Goal: Task Accomplishment & Management: Complete application form

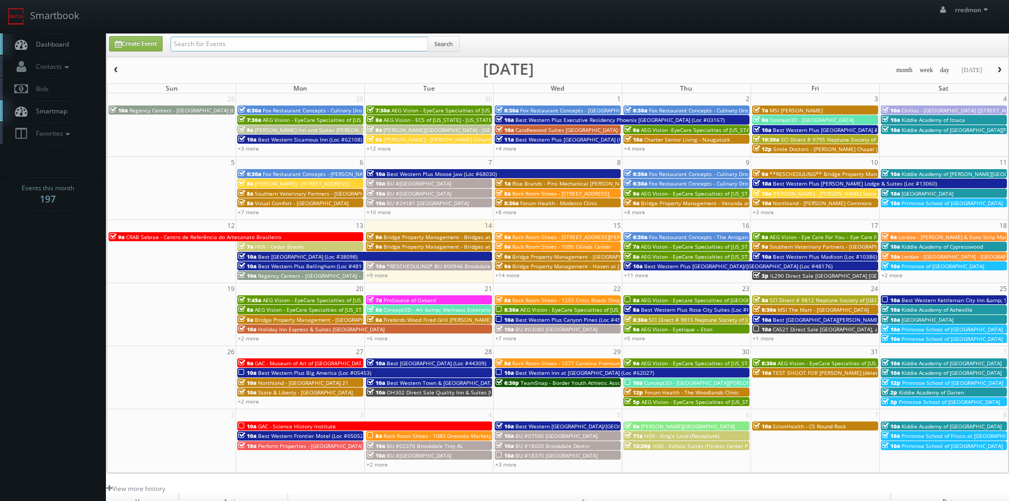
click at [241, 46] on input "text" at bounding box center [300, 44] width 258 height 15
type input "state"
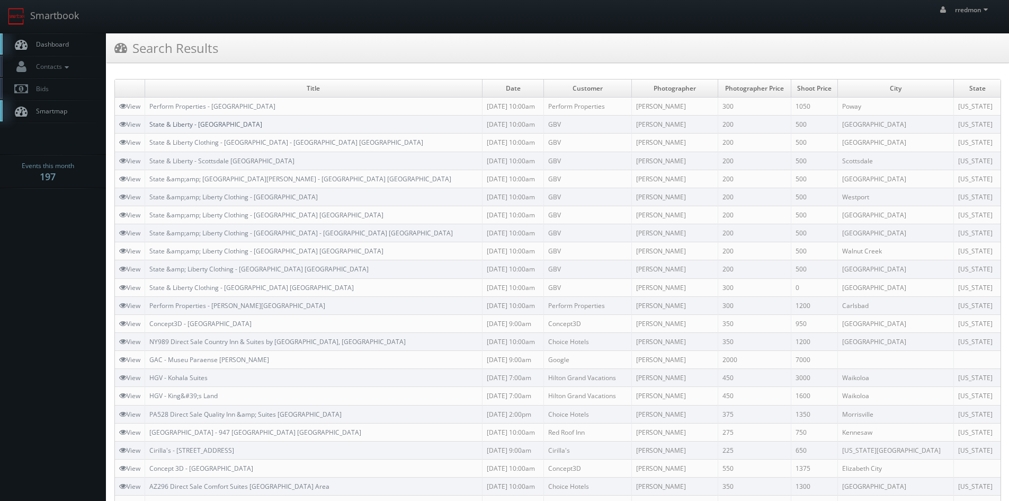
click at [226, 125] on link "State & Liberty - [GEOGRAPHIC_DATA]" at bounding box center [205, 124] width 113 height 9
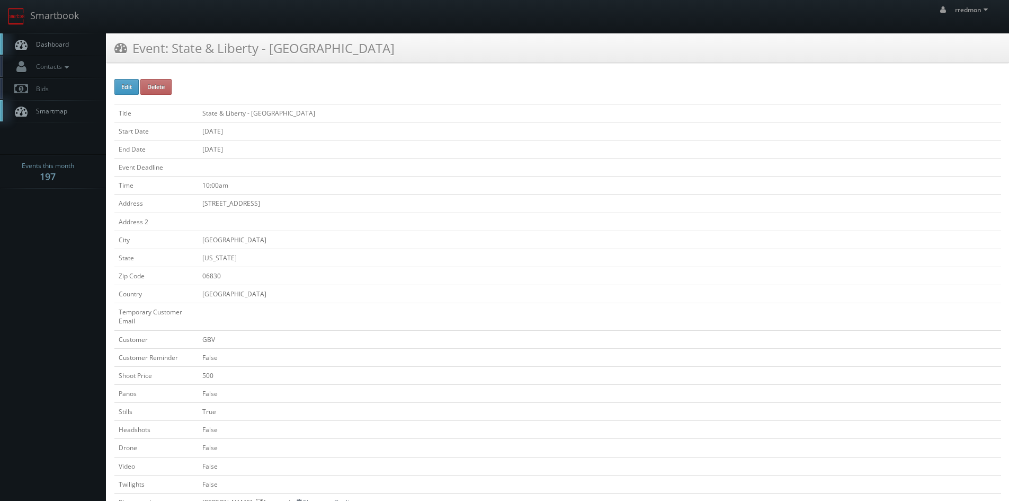
click at [63, 44] on span "Dashboard" at bounding box center [50, 44] width 38 height 9
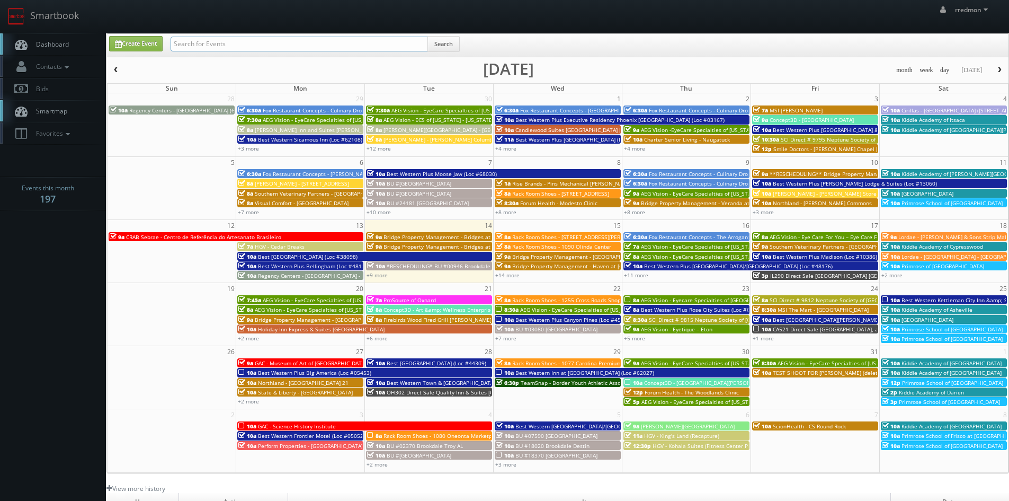
click at [198, 41] on input "text" at bounding box center [300, 44] width 258 height 15
type input "state"
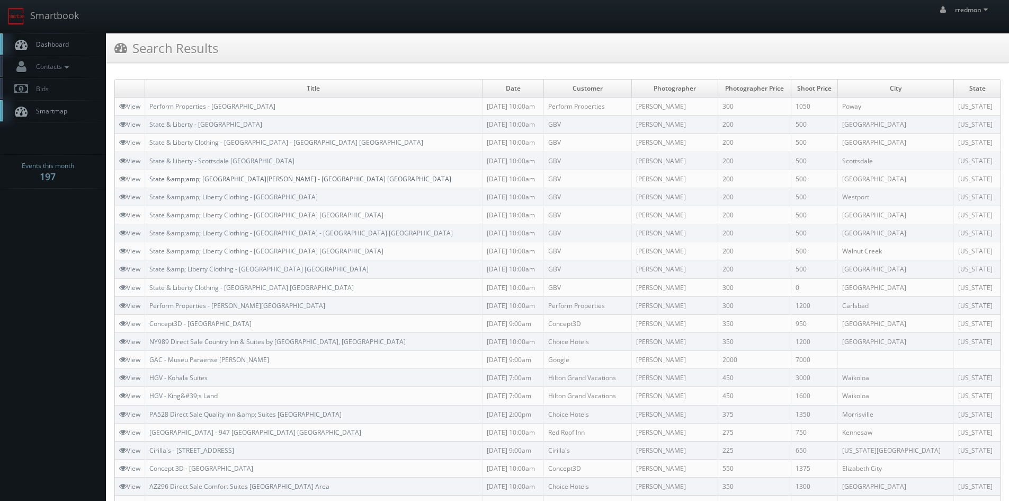
click at [249, 180] on link "State &amp;amp; Liberty - Ross Park Mall - Pittsburgh PA" at bounding box center [300, 178] width 302 height 9
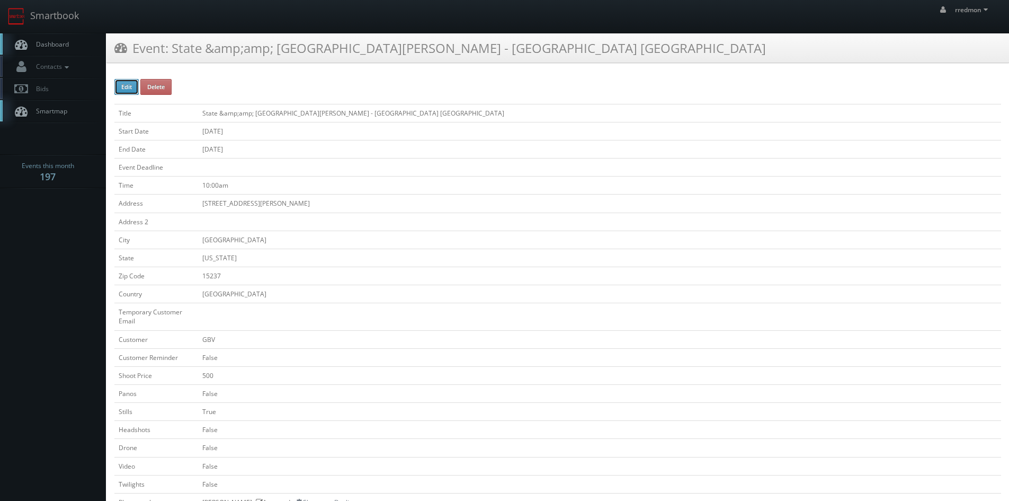
click at [129, 88] on button "Edit" at bounding box center [126, 87] width 24 height 16
type input "State &amp;amp;amp; Liberty - Ross Park Mall - Pittsburgh PA"
type input "[STREET_ADDRESS][PERSON_NAME]"
type input "[GEOGRAPHIC_DATA]"
type input "15237"
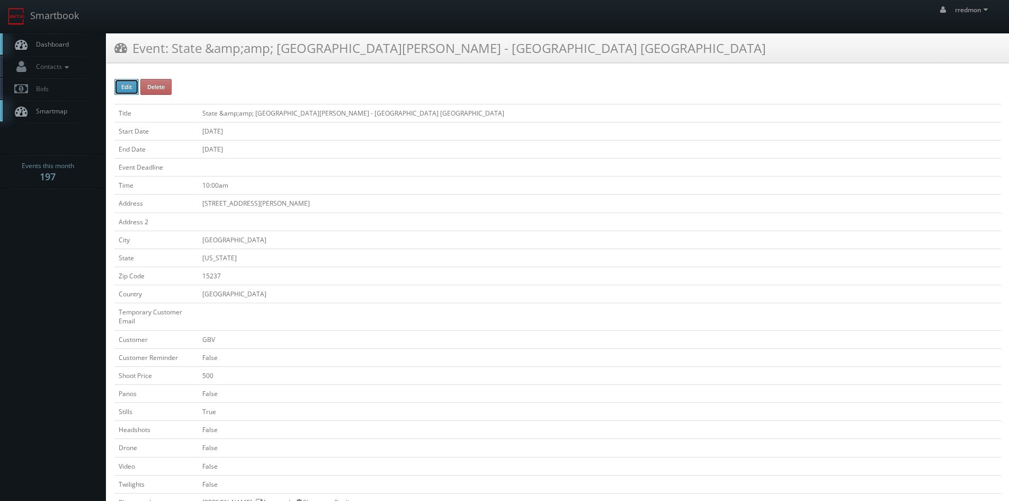
checkbox input "false"
type input "500"
checkbox input "false"
checkbox input "true"
checkbox input "false"
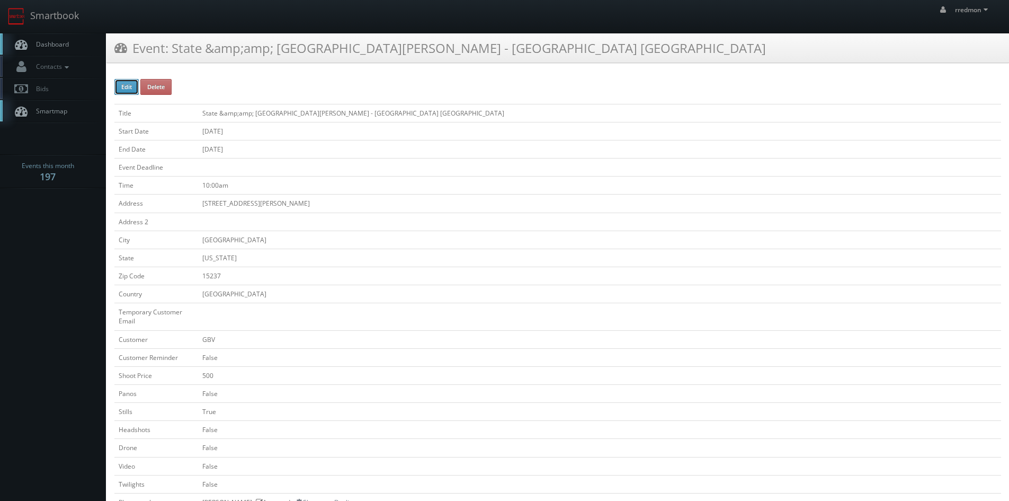
checkbox input "false"
type input "10/16/2025"
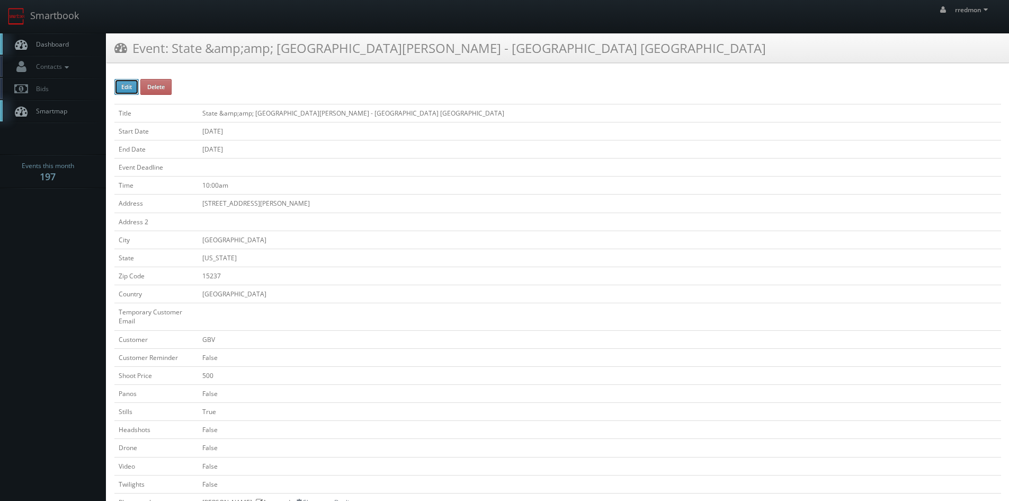
type input "10/16/2025"
type input "10:00am"
checkbox input "true"
checkbox input "false"
type input "500"
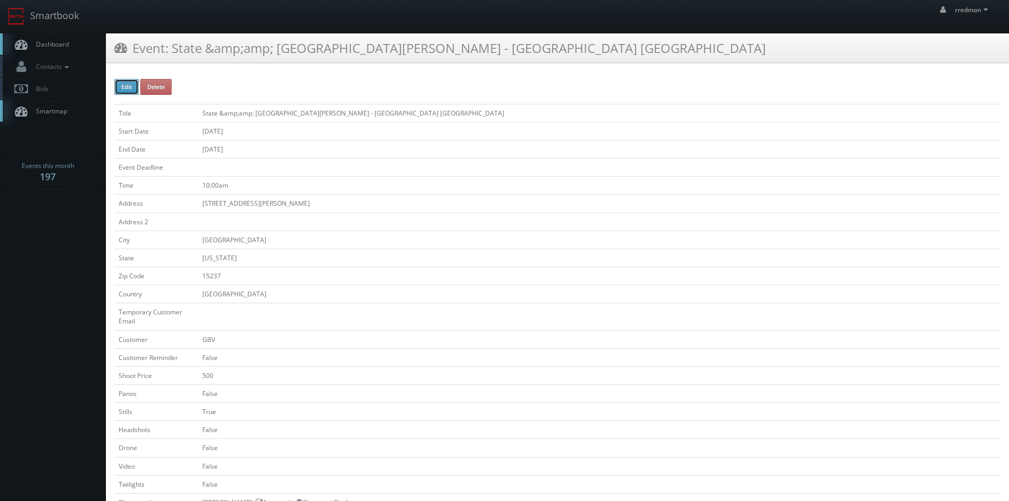
type input "200"
select select "[US_STATE]"
select select "[EMAIL_ADDRESS][DOMAIN_NAME]"
select select "alexrjones.com@gmail.com"
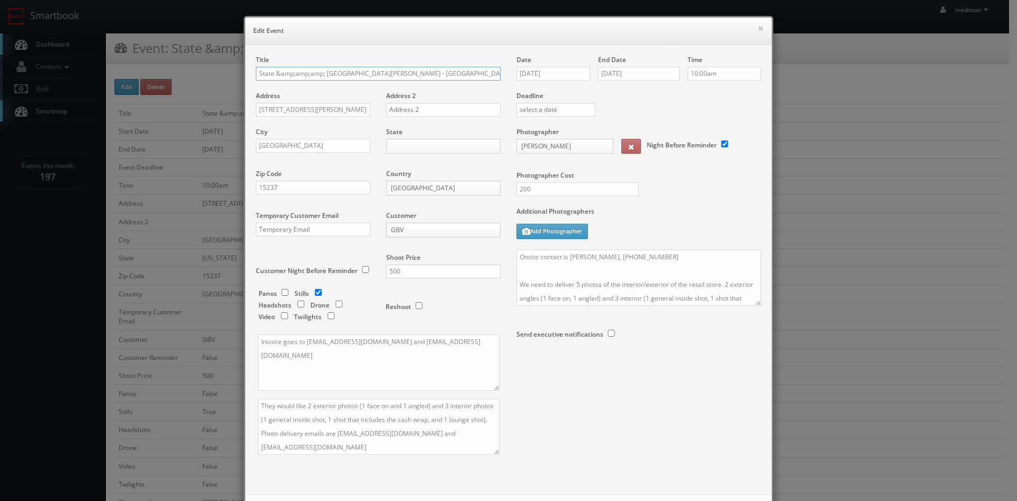
click at [321, 74] on input "State &amp;amp;amp; Liberty - Ross Park Mall - Pittsburgh PA" at bounding box center [378, 74] width 245 height 14
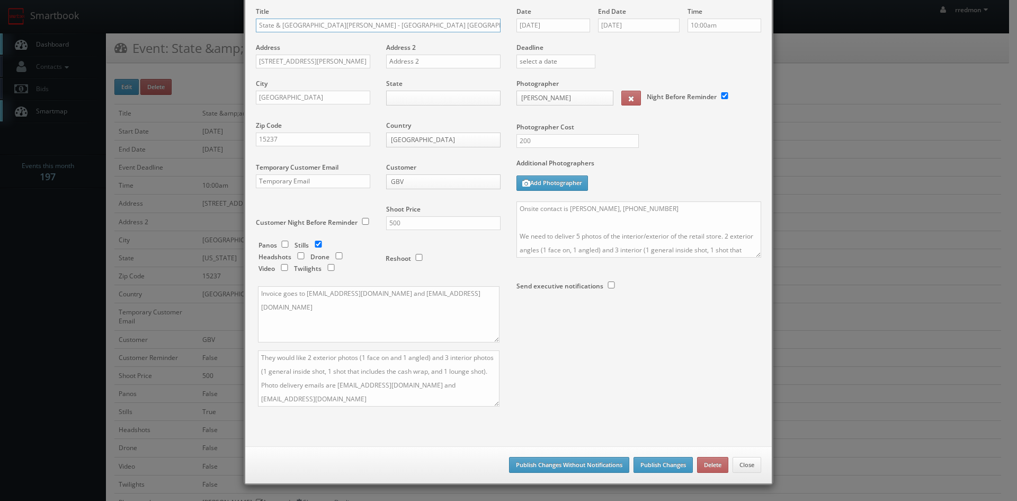
type input "State & Liberty - Ross Park Mall - Pittsburgh PA"
click at [582, 465] on button "Publish Changes Without Notifications" at bounding box center [569, 465] width 120 height 16
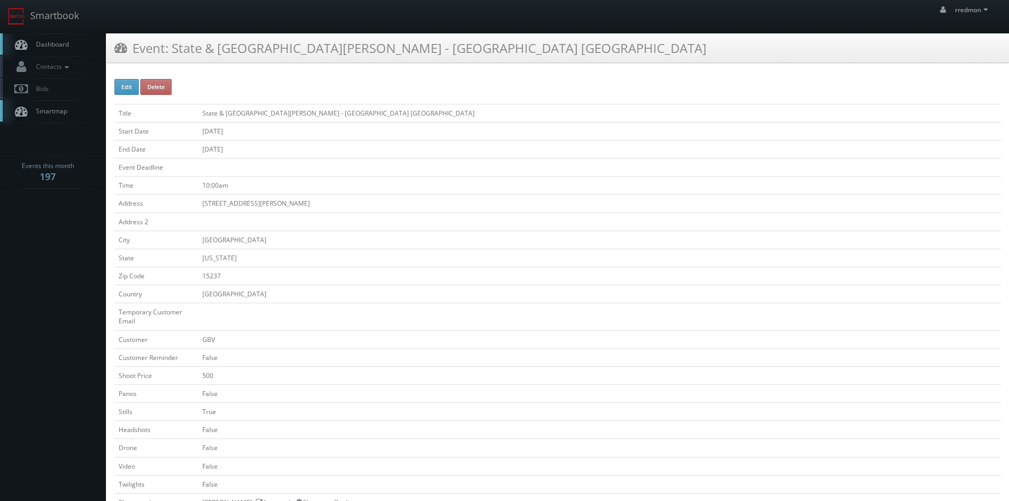
click at [42, 47] on span "Dashboard" at bounding box center [50, 44] width 38 height 9
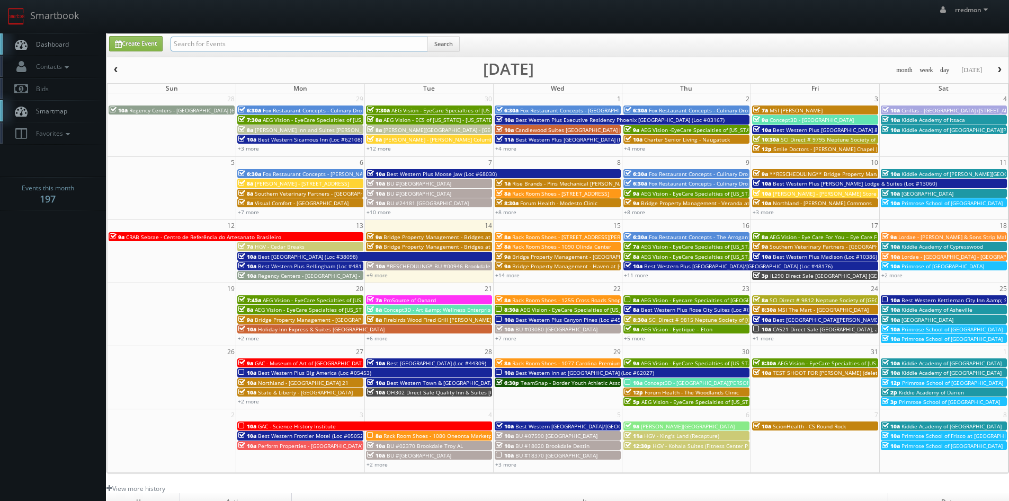
click at [190, 41] on input "text" at bounding box center [300, 44] width 258 height 15
type input "state"
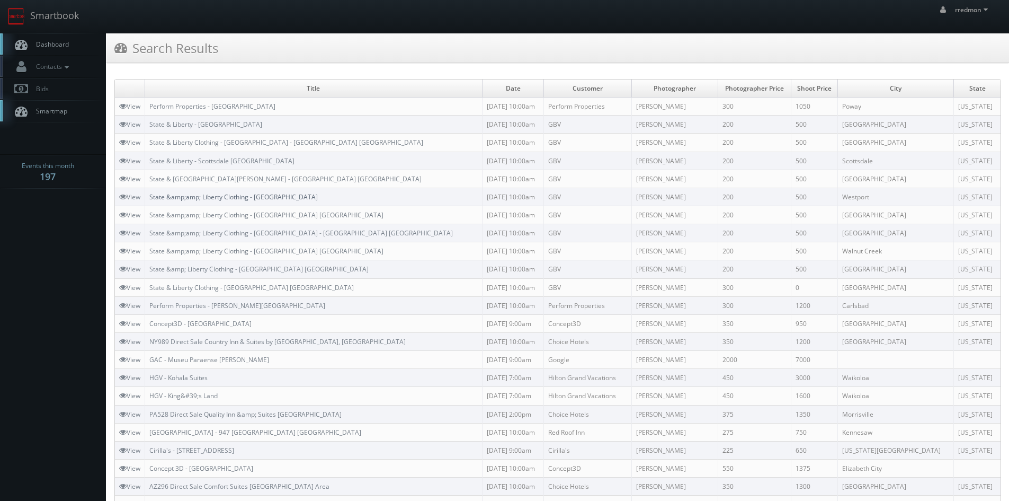
click at [225, 200] on link "State &amp;amp; Liberty Clothing - [GEOGRAPHIC_DATA]" at bounding box center [233, 196] width 168 height 9
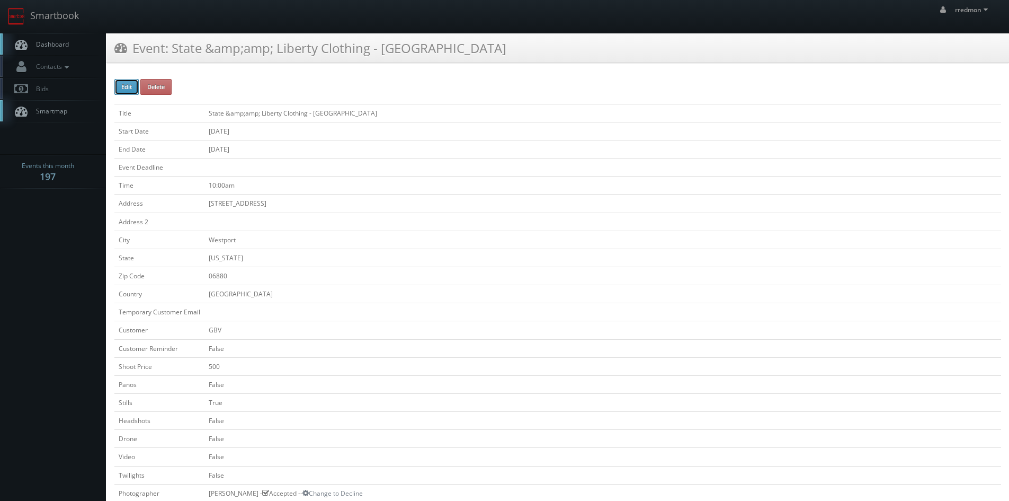
click at [123, 88] on button "Edit" at bounding box center [126, 87] width 24 height 16
type input "State &amp;amp;amp; Liberty Clothing - Westport CT"
type input "72 Main Street"
type input "Westport"
type input "06880"
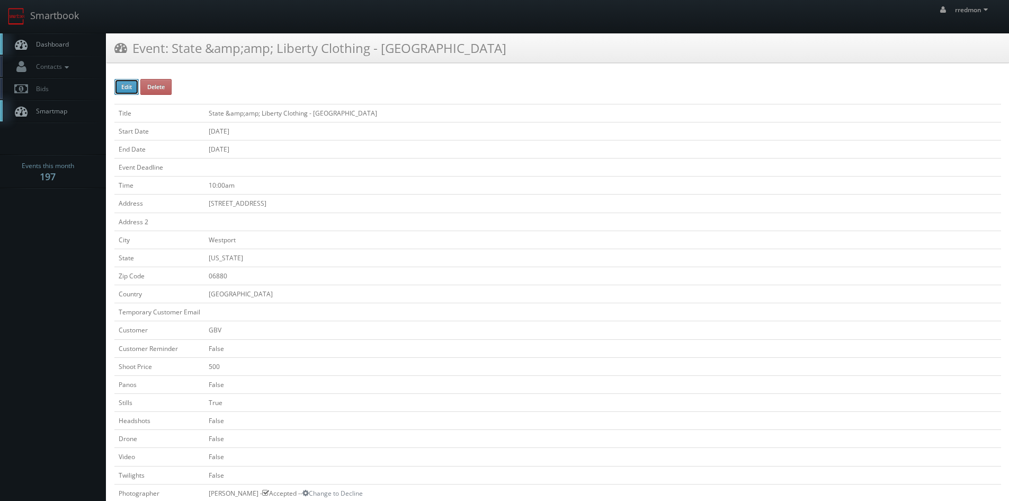
checkbox input "false"
type input "500"
checkbox input "false"
checkbox input "true"
checkbox input "false"
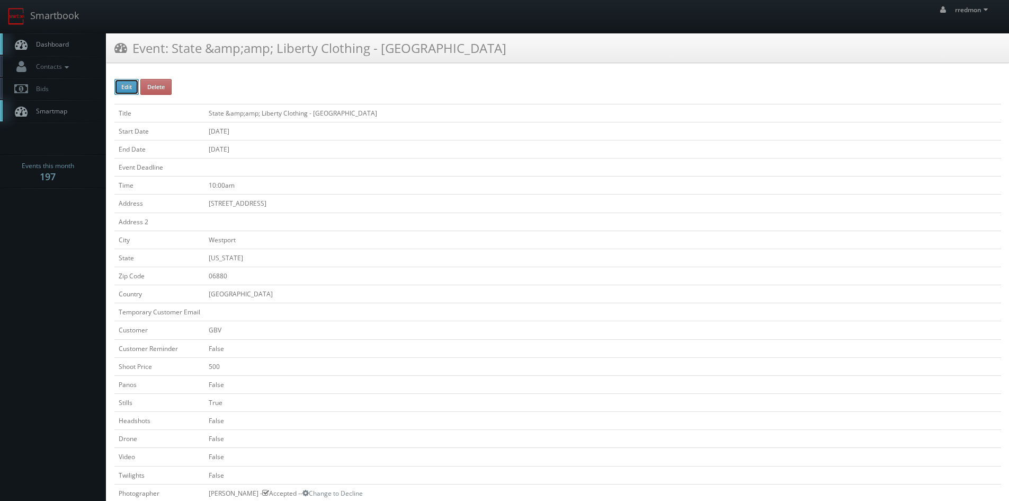
checkbox input "false"
type input "10/15/2025"
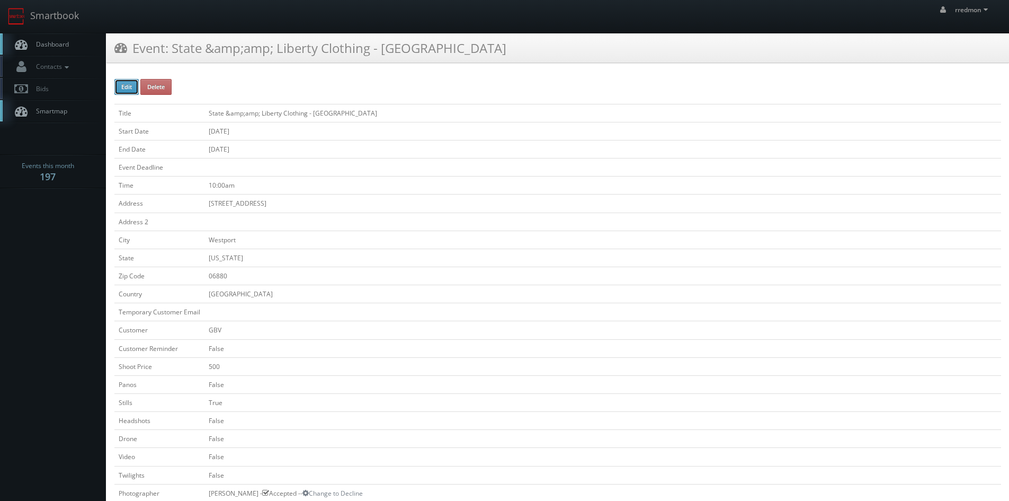
type input "10/15/2025"
type input "10:00am"
checkbox input "true"
checkbox input "false"
type input "500"
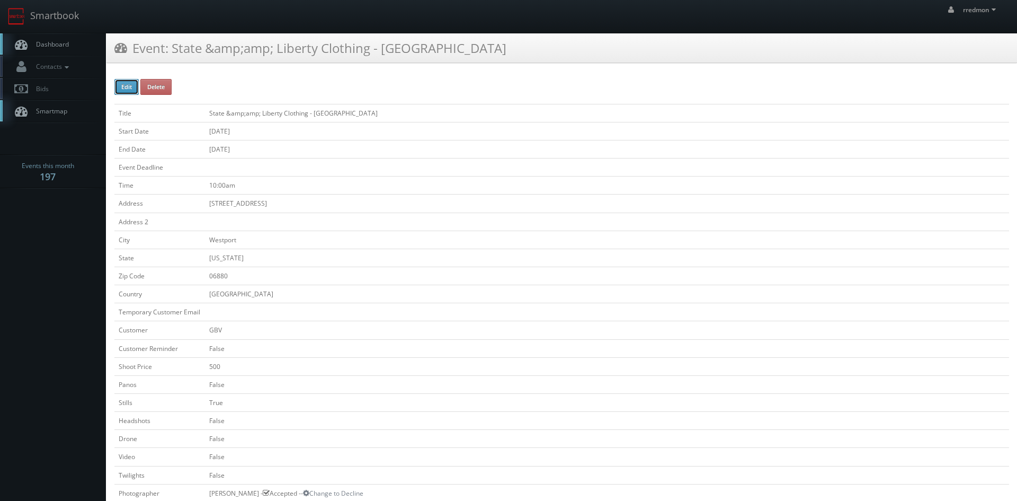
select select "[US_STATE]"
select select "fake72@mg.cs3calendar.com"
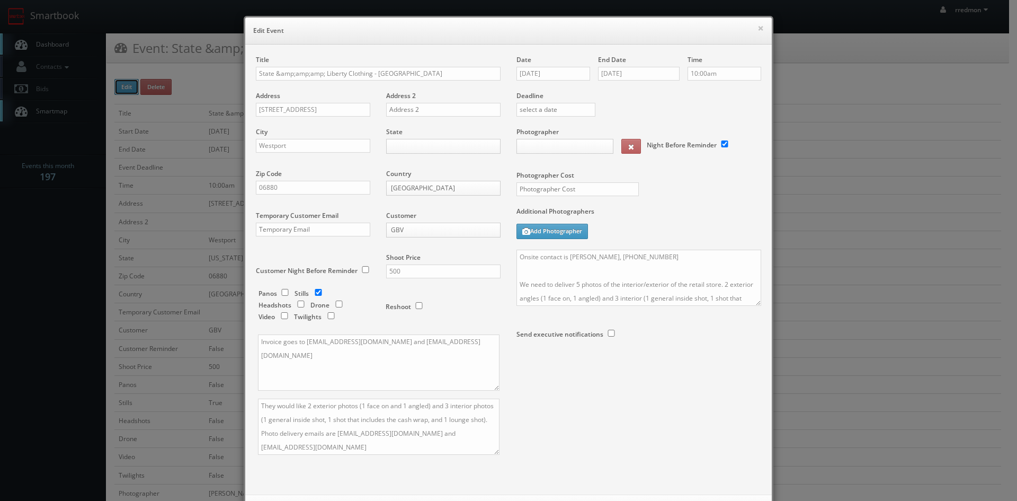
type input "200"
select select "md@dfspartners.com"
drag, startPoint x: 321, startPoint y: 73, endPoint x: 338, endPoint y: 99, distance: 30.6
click at [321, 73] on input "State &amp;amp;amp; Liberty Clothing - Westport CT" at bounding box center [378, 74] width 245 height 14
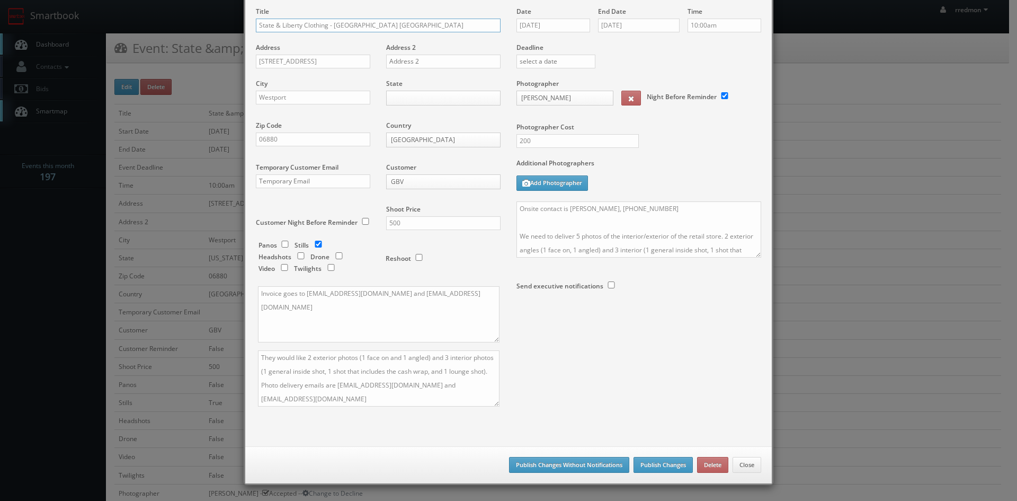
type input "State & Liberty Clothing - Westport CT"
click at [569, 464] on button "Publish Changes Without Notifications" at bounding box center [569, 465] width 120 height 16
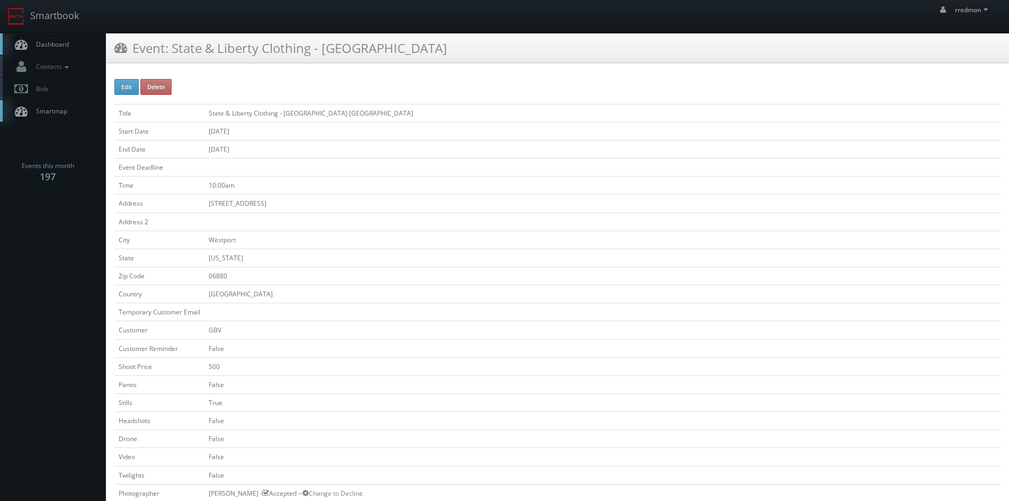
click at [68, 48] on span "Dashboard" at bounding box center [50, 44] width 38 height 9
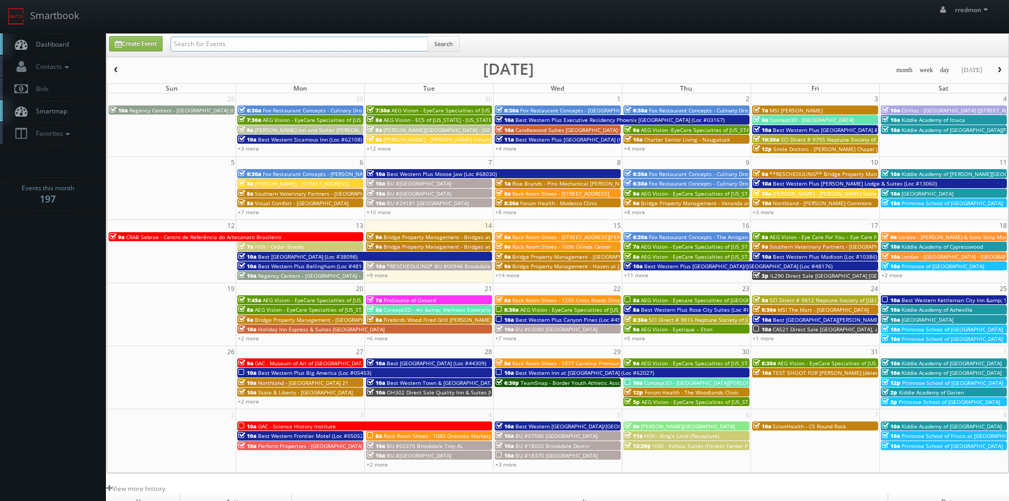
click at [199, 43] on input "text" at bounding box center [300, 44] width 258 height 15
type input "state"
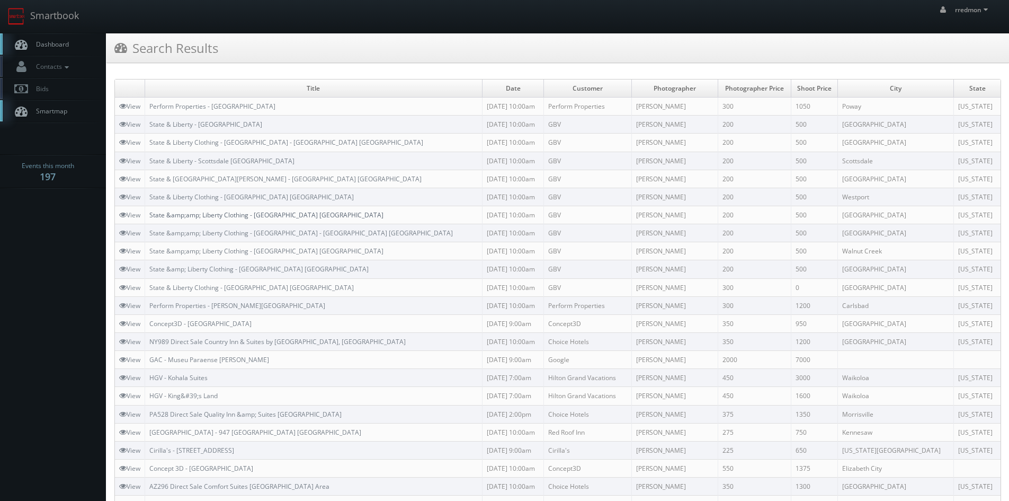
click at [221, 215] on link "State &amp;amp; Liberty Clothing - [GEOGRAPHIC_DATA] [GEOGRAPHIC_DATA]" at bounding box center [266, 214] width 234 height 9
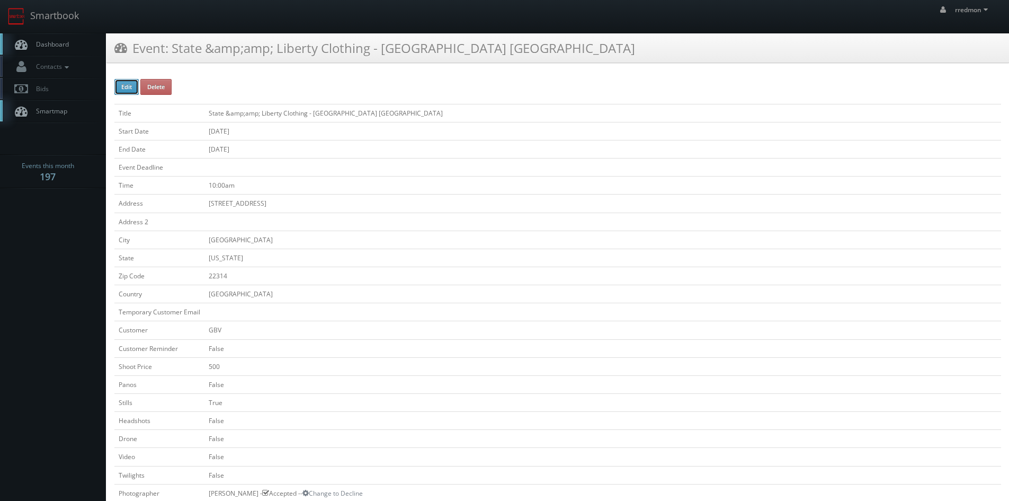
click at [121, 85] on button "Edit" at bounding box center [126, 87] width 24 height 16
type input "State &amp;amp;amp; Liberty Clothing - [GEOGRAPHIC_DATA] [GEOGRAPHIC_DATA]"
type input "[STREET_ADDRESS]"
type input "[GEOGRAPHIC_DATA]"
type input "22314"
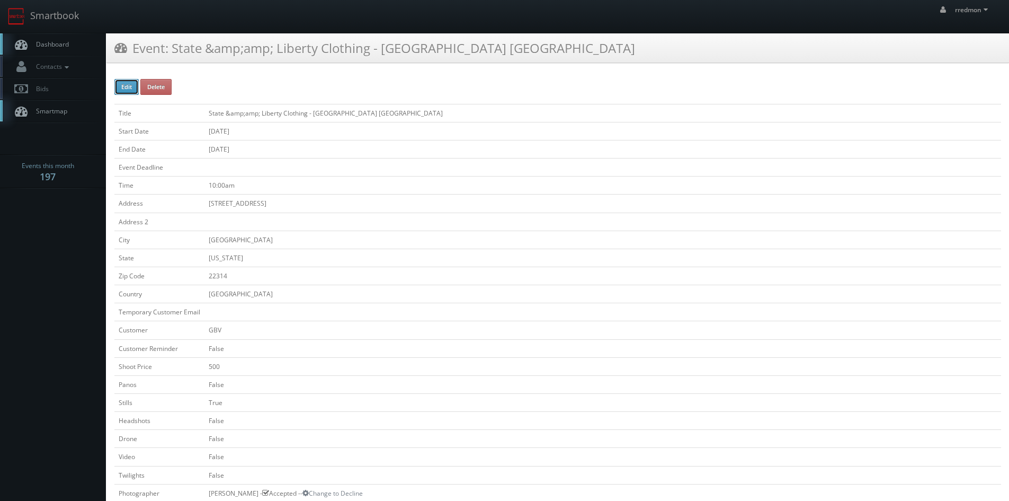
checkbox input "false"
type input "500"
checkbox input "false"
checkbox input "true"
checkbox input "false"
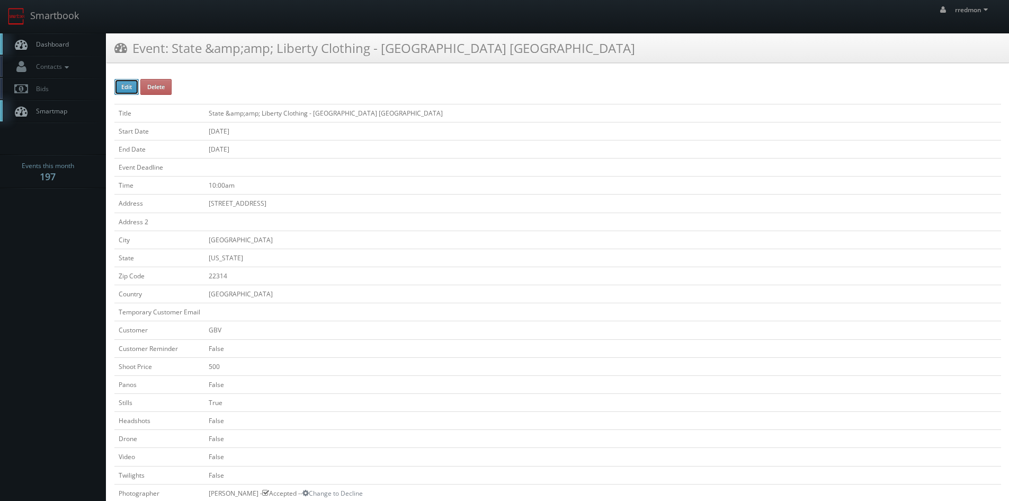
checkbox input "false"
type input "[DATE]"
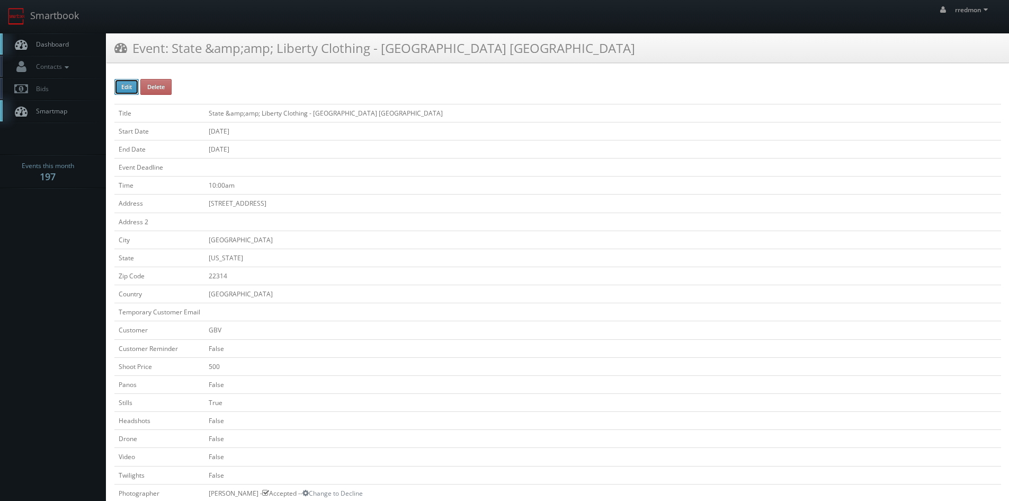
type input "[DATE]"
type input "10:00am"
checkbox input "true"
checkbox input "false"
type input "500"
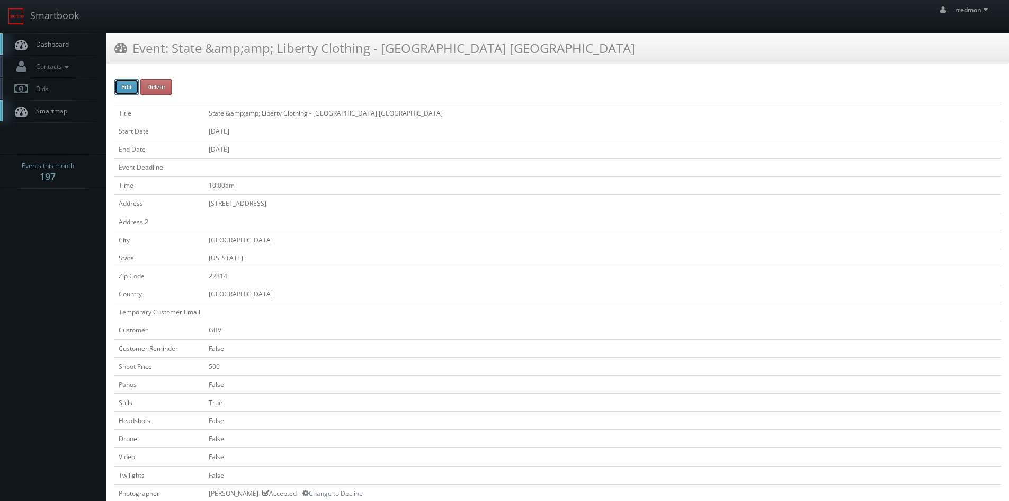
type input "200"
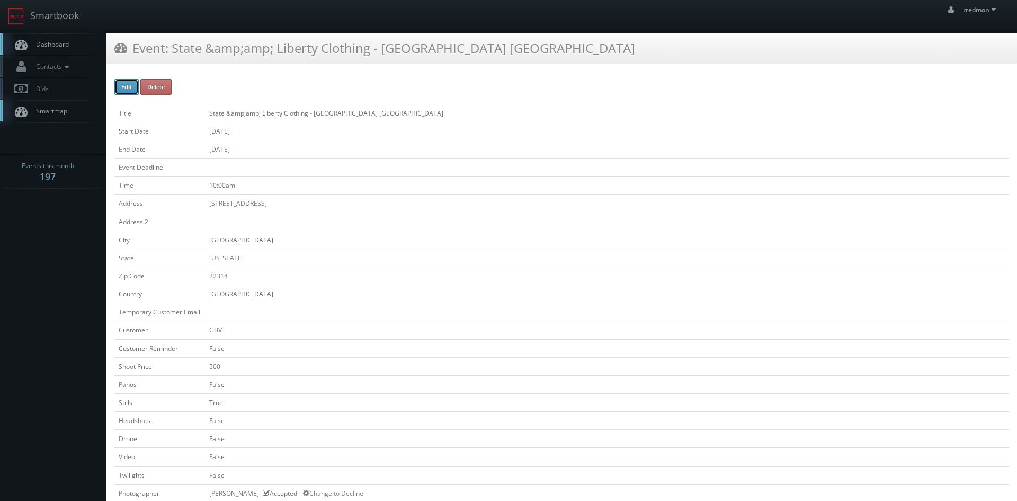
select select "[US_STATE]"
select select "fake72@mg.cs3calendar.com"
select select "nataliascrimgeour@gmail.com"
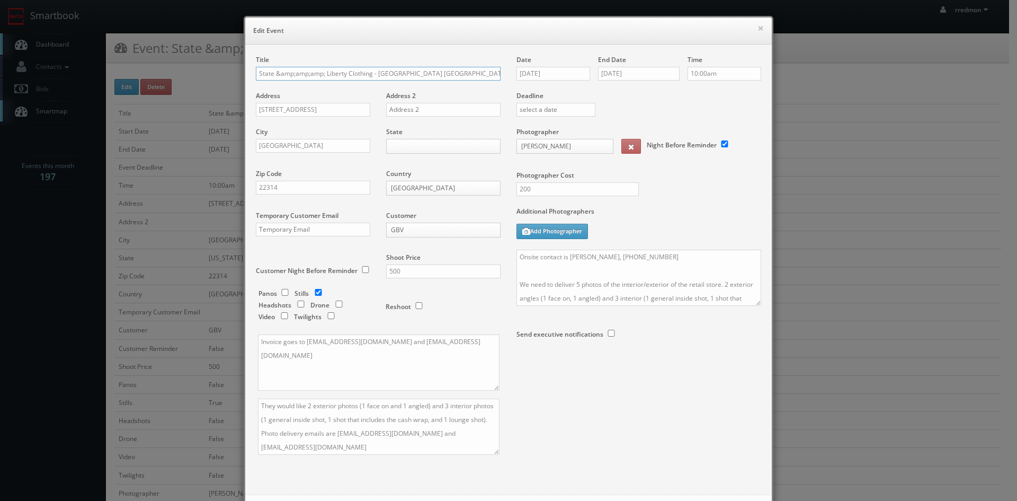
click at [321, 74] on input "State &amp;amp;amp; Liberty Clothing - Alexandria VA" at bounding box center [378, 74] width 245 height 14
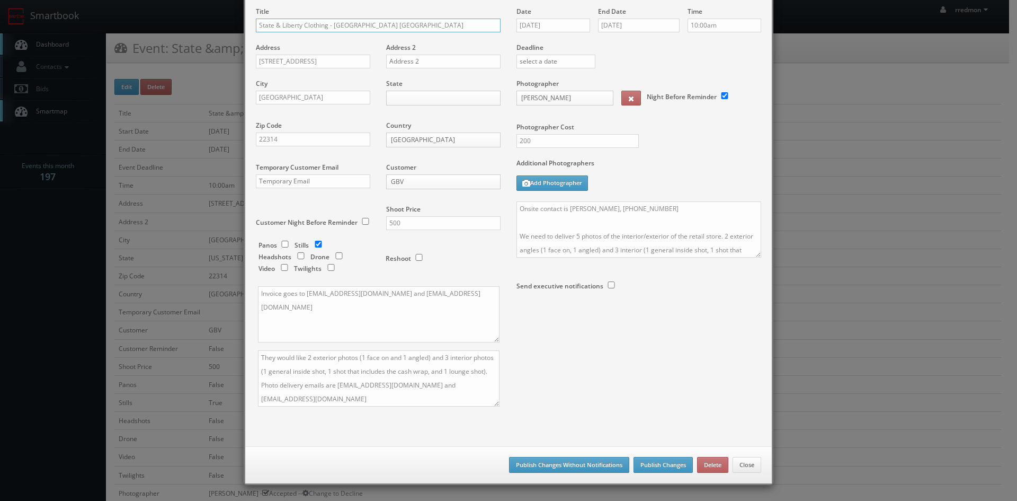
type input "State & Liberty Clothing - [GEOGRAPHIC_DATA] [GEOGRAPHIC_DATA]"
click at [593, 464] on button "Publish Changes Without Notifications" at bounding box center [569, 465] width 120 height 16
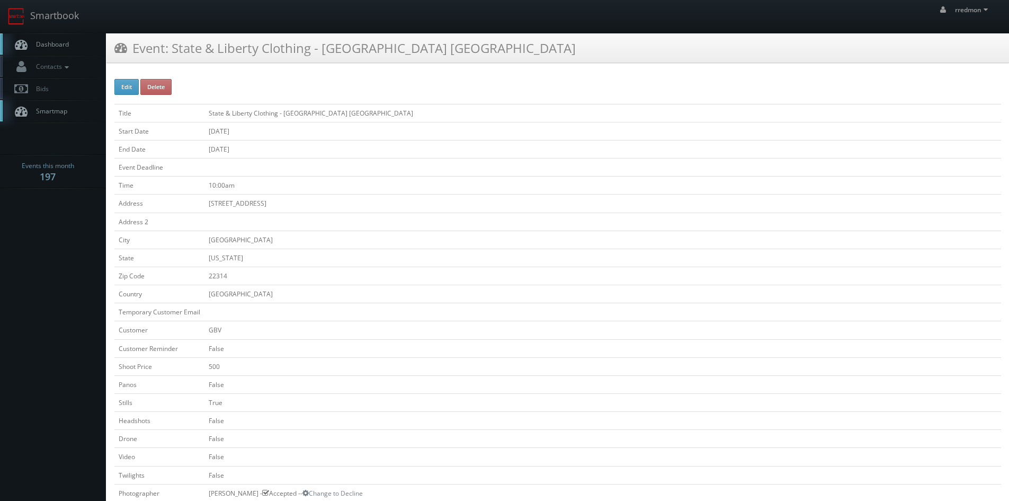
click at [73, 42] on link "Dashboard" at bounding box center [53, 44] width 106 height 22
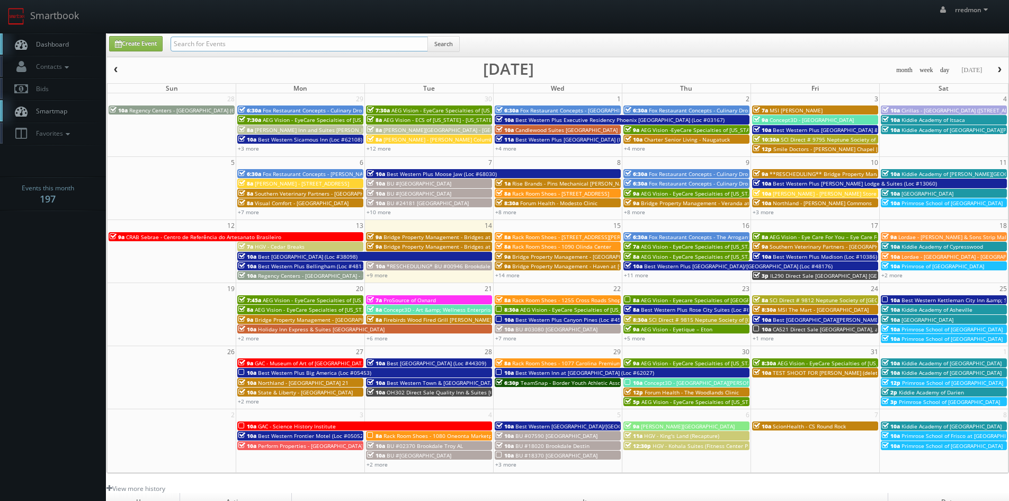
click at [245, 46] on input "text" at bounding box center [300, 44] width 258 height 15
type input "state"
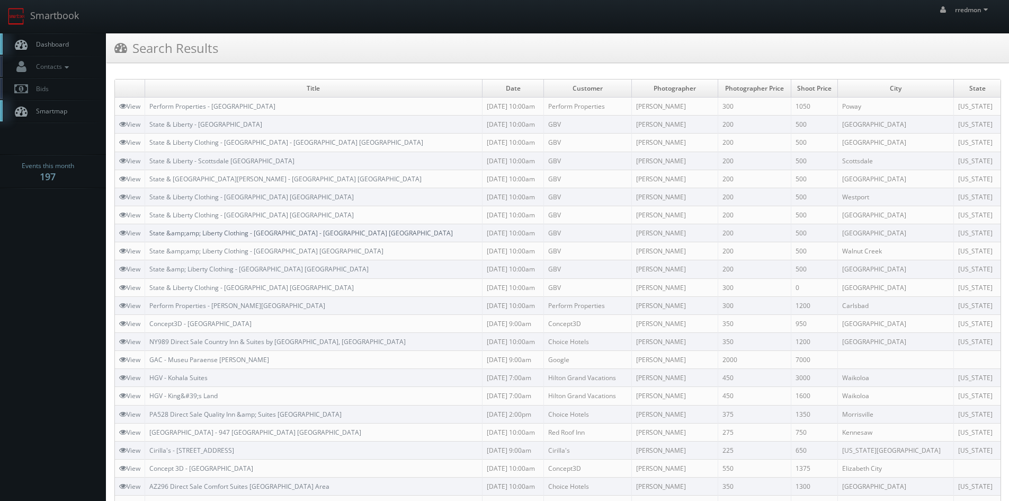
click at [246, 231] on link "State &amp;amp; Liberty Clothing - [GEOGRAPHIC_DATA] - [GEOGRAPHIC_DATA] [GEOGR…" at bounding box center [301, 232] width 304 height 9
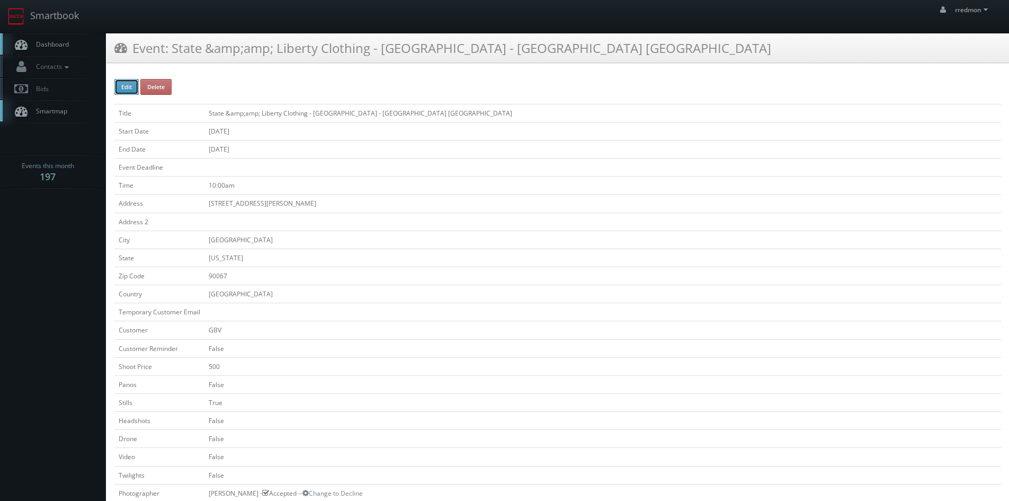
click at [130, 90] on button "Edit" at bounding box center [126, 87] width 24 height 16
type input "State &amp;amp;amp; Liberty Clothing - Century City Mall - Los Angeles CA"
type input "10250 West Santa Monica Blvd, #1460"
type input "Los Angeles"
type input "90067"
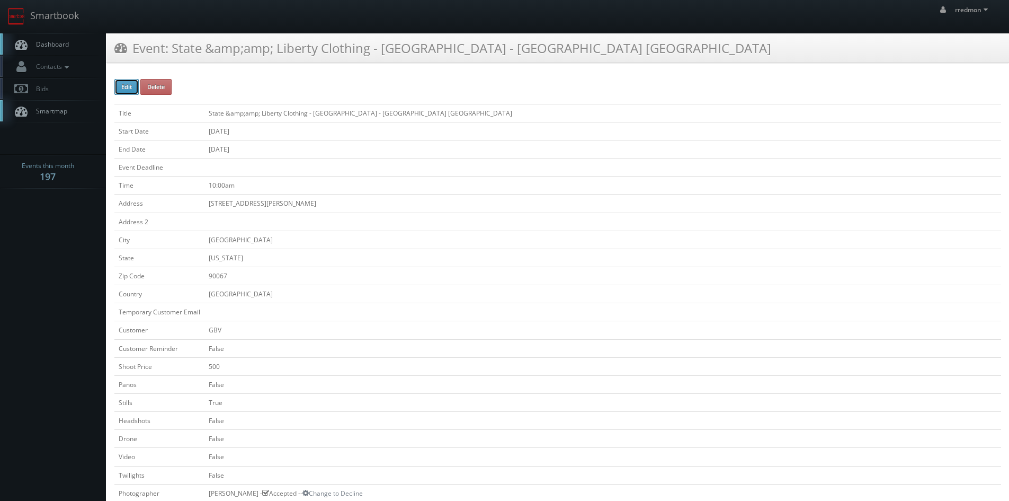
checkbox input "false"
type input "500"
checkbox input "false"
checkbox input "true"
checkbox input "false"
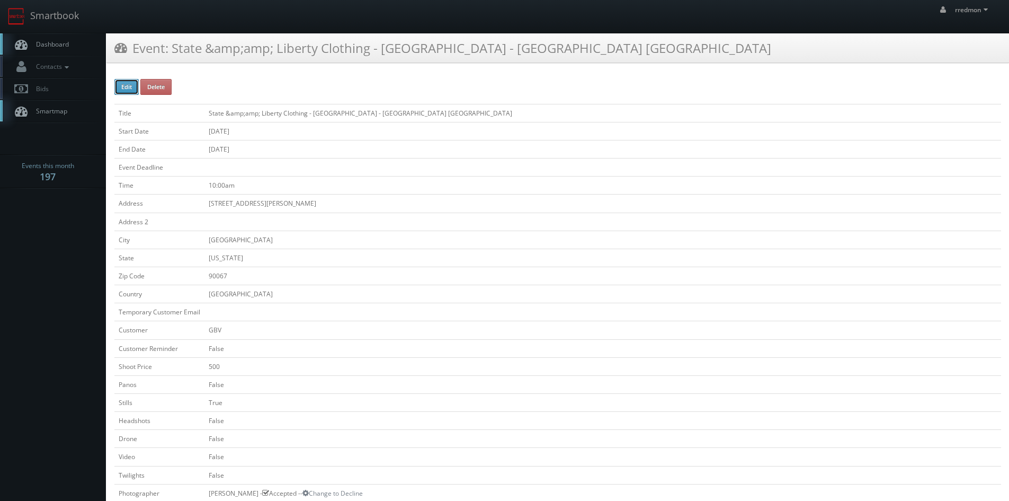
checkbox input "false"
type input "10/10/2025"
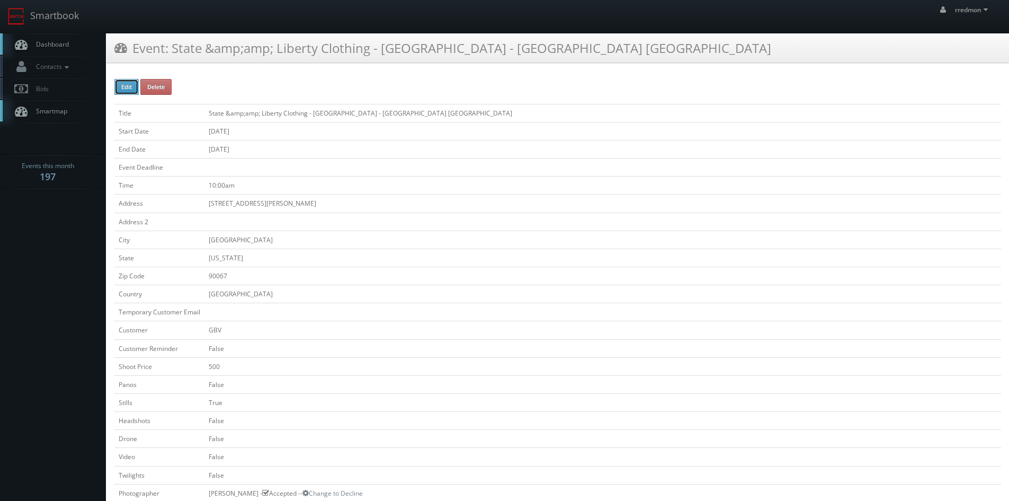
type input "10/10/2025"
type input "10:00am"
checkbox input "true"
checkbox input "false"
type input "500"
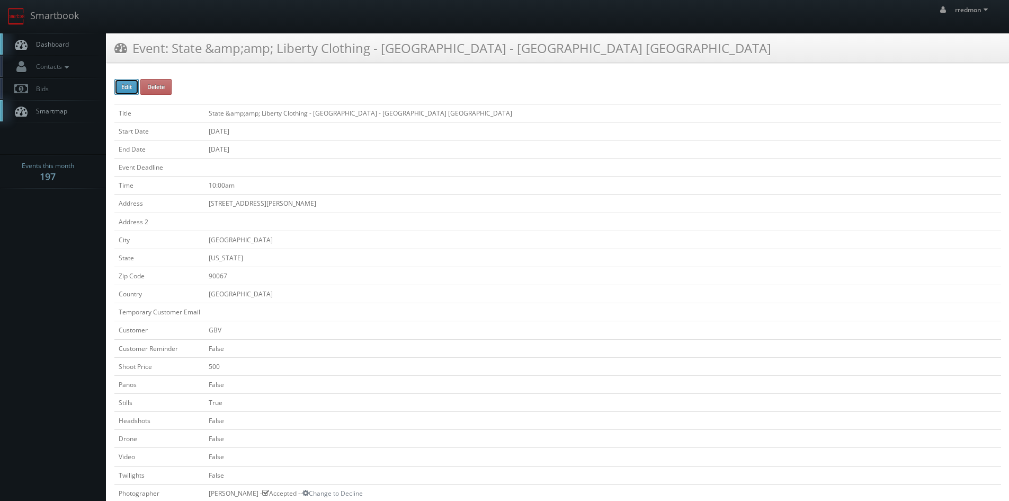
type input "200"
select select "[US_STATE]"
select select "fake72@mg.cs3calendar.com"
select select "jordancpalacio@gmail.com"
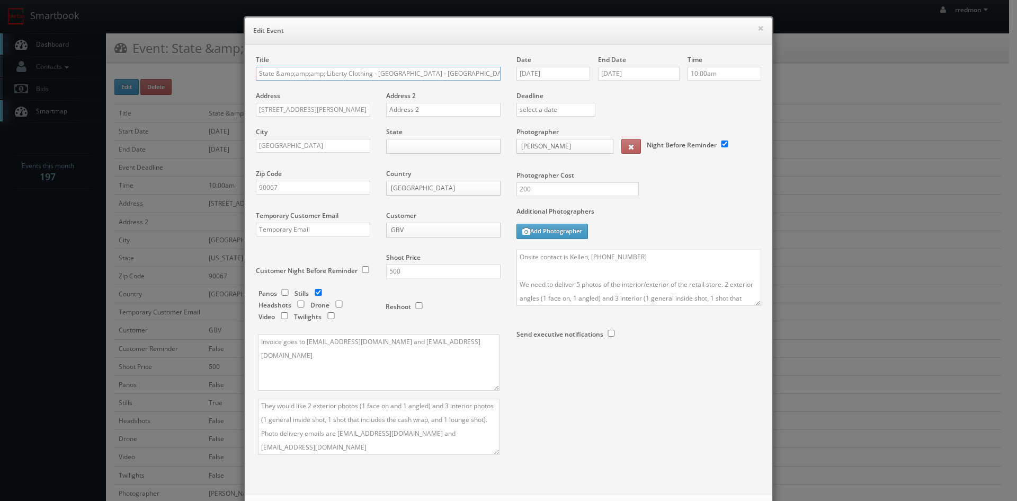
click at [322, 72] on input "State &amp;amp;amp; Liberty Clothing - Century City Mall - Los Angeles CA" at bounding box center [378, 74] width 245 height 14
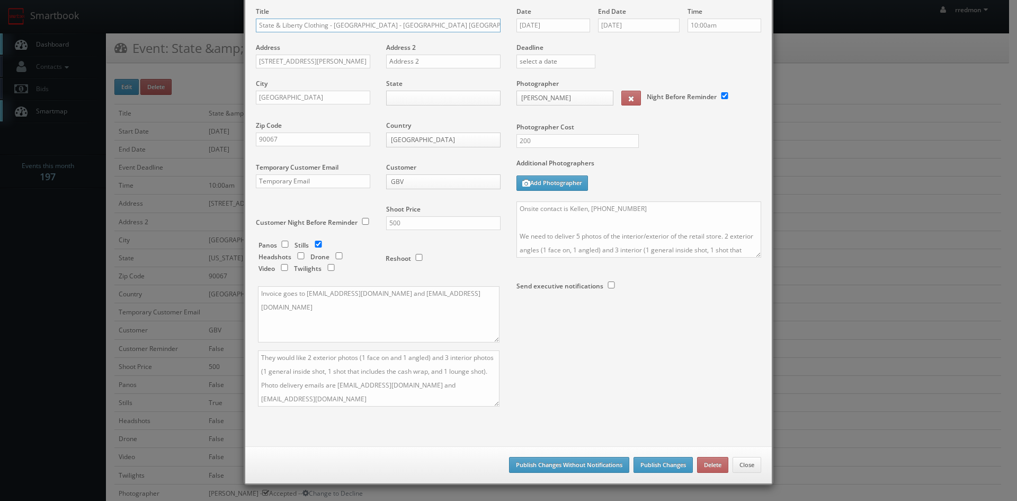
type input "State & Liberty Clothing - [GEOGRAPHIC_DATA] - [GEOGRAPHIC_DATA] [GEOGRAPHIC_DA…"
click at [600, 462] on button "Publish Changes Without Notifications" at bounding box center [569, 465] width 120 height 16
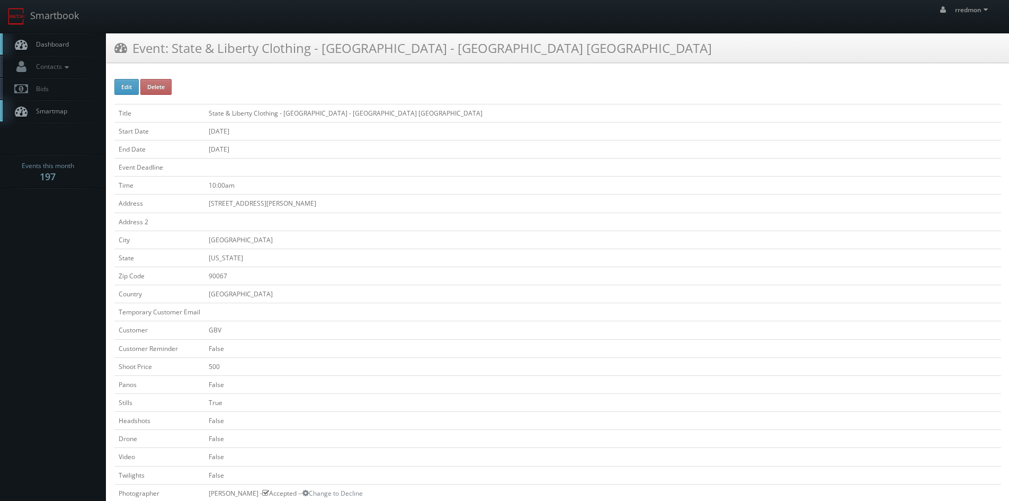
click at [46, 46] on span "Dashboard" at bounding box center [50, 44] width 38 height 9
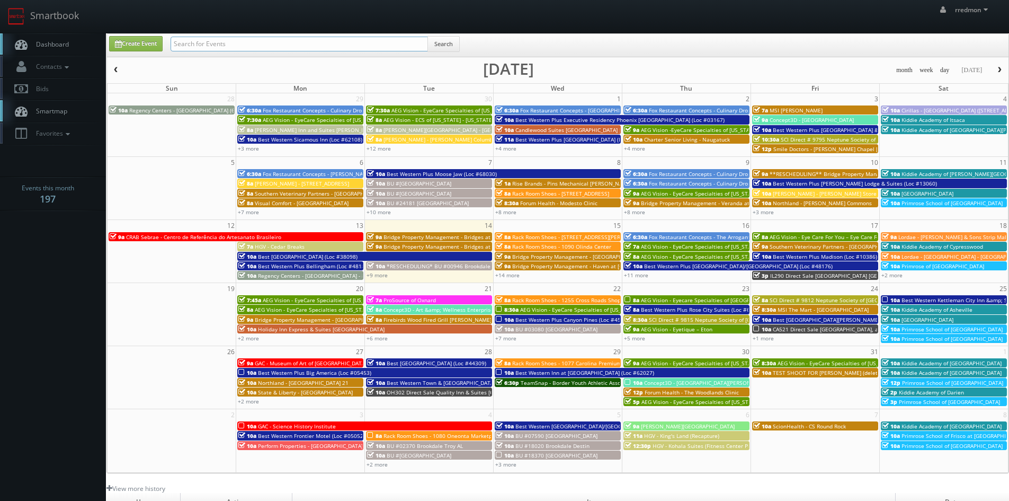
click at [195, 45] on input "text" at bounding box center [300, 44] width 258 height 15
type input "state"
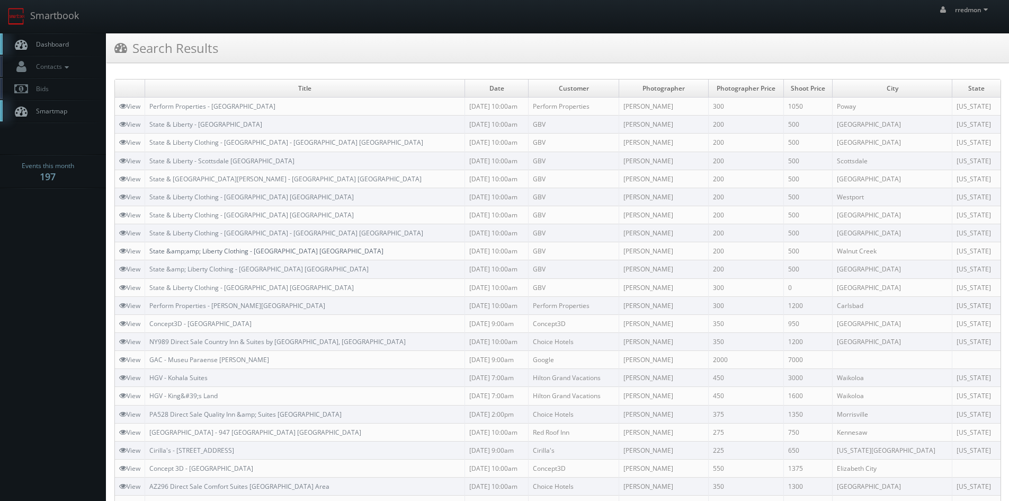
click at [237, 253] on link "State &amp;amp; Liberty Clothing - [GEOGRAPHIC_DATA] [GEOGRAPHIC_DATA]" at bounding box center [266, 250] width 234 height 9
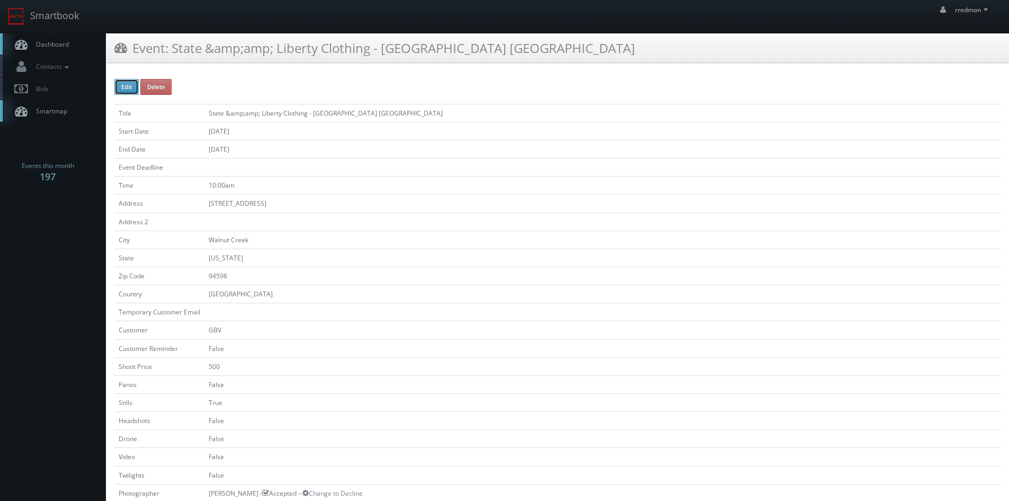
click at [124, 84] on button "Edit" at bounding box center [126, 87] width 24 height 16
type input "State &amp;amp;amp; Liberty Clothing - [GEOGRAPHIC_DATA] [GEOGRAPHIC_DATA]"
type input "[STREET_ADDRESS]"
type input "Walnut Creek"
type input "94596"
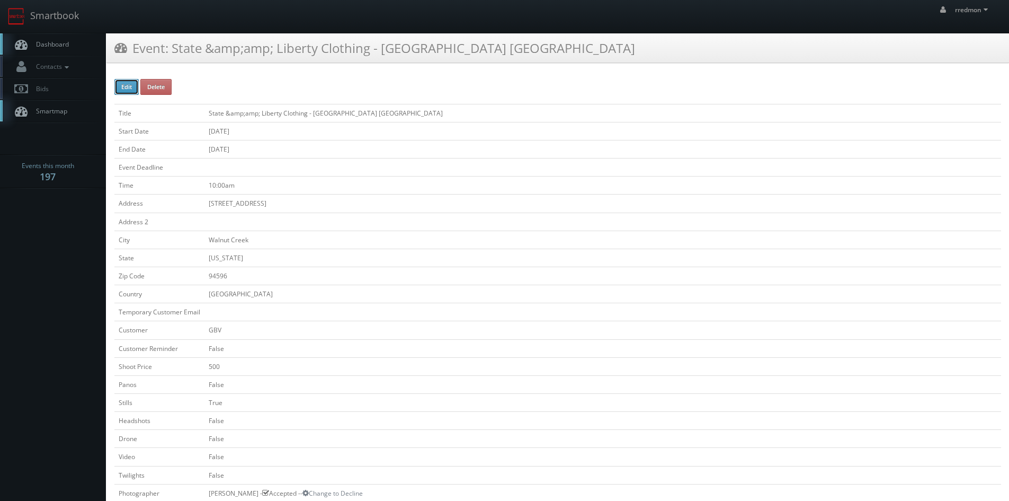
checkbox input "false"
type input "500"
checkbox input "false"
checkbox input "true"
checkbox input "false"
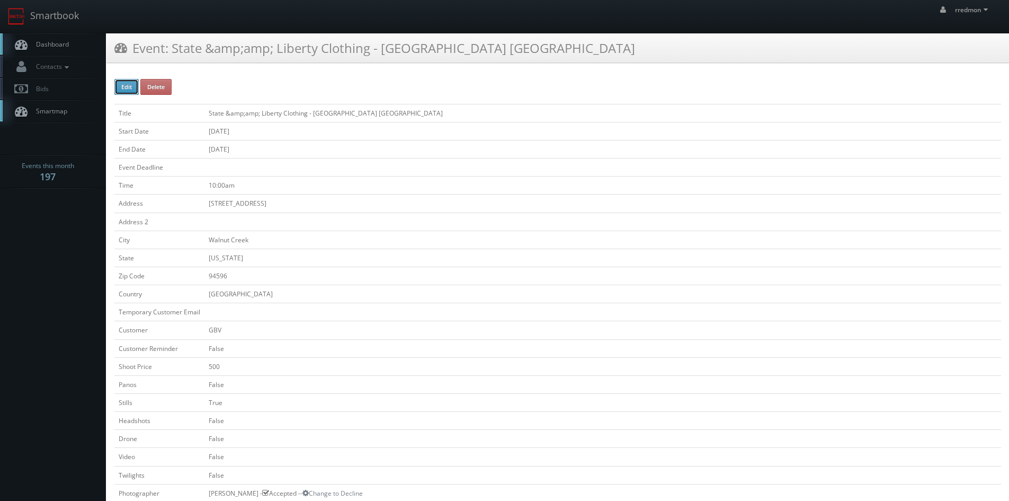
checkbox input "false"
type input "[DATE]"
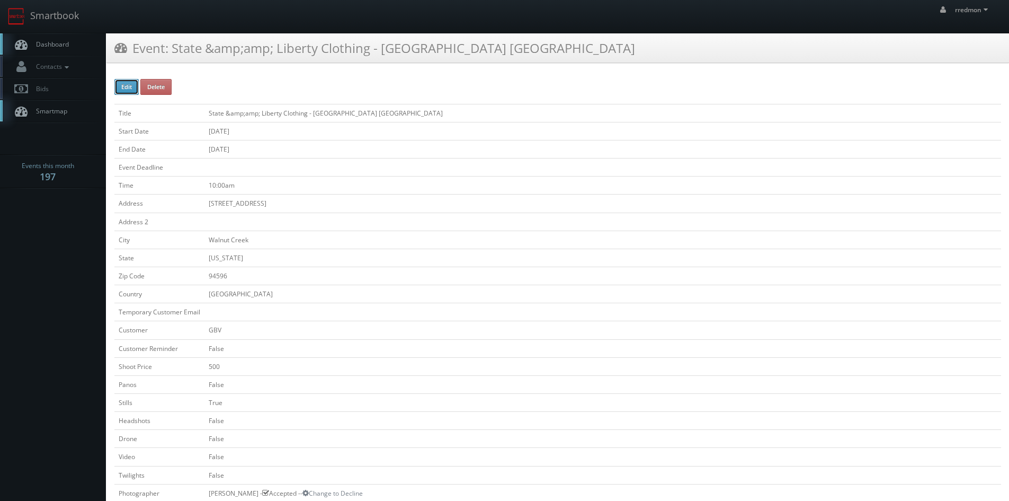
type input "[DATE]"
type input "10:00am"
checkbox input "true"
checkbox input "false"
select select "[US_STATE]"
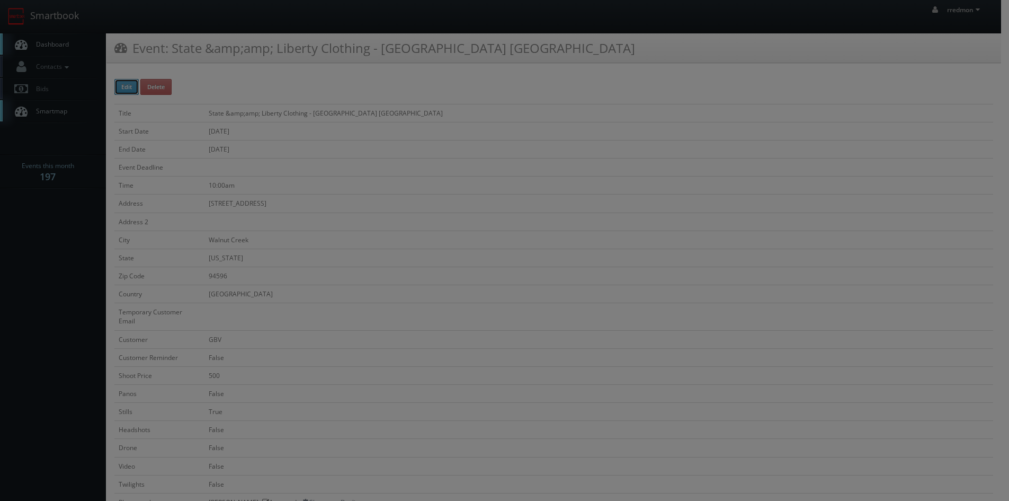
type input "500"
type input "200"
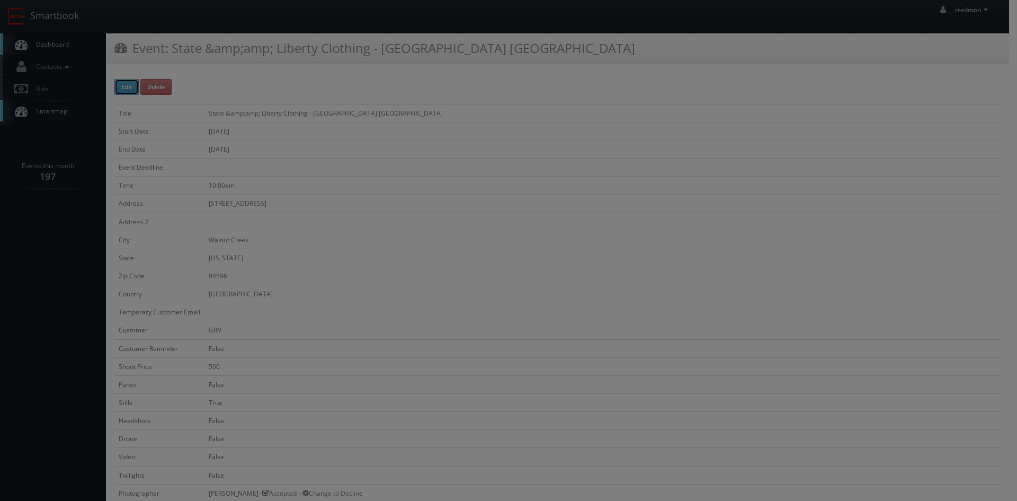
select select "fake72@mg.cs3calendar.com"
select select "jenna.salvagin@gmail.com"
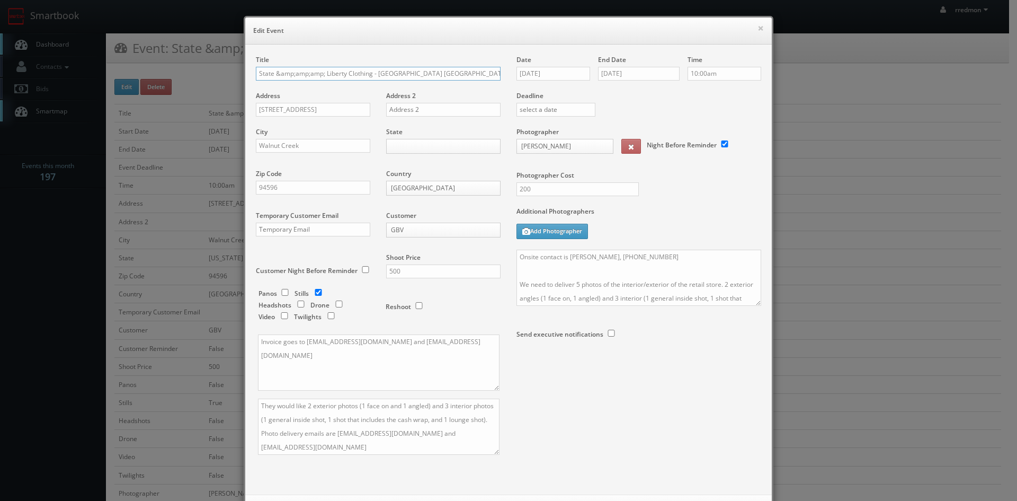
click at [321, 75] on input "State &amp;amp;amp; Liberty Clothing - Walnut Creek CA" at bounding box center [378, 74] width 245 height 14
type input "State & Liberty Clothing - [GEOGRAPHIC_DATA] [GEOGRAPHIC_DATA]"
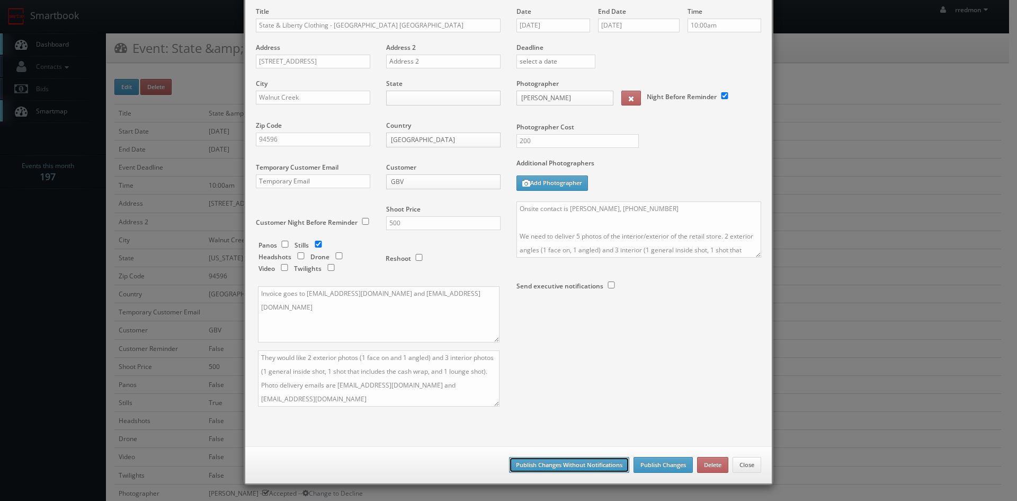
click at [581, 463] on button "Publish Changes Without Notifications" at bounding box center [569, 465] width 120 height 16
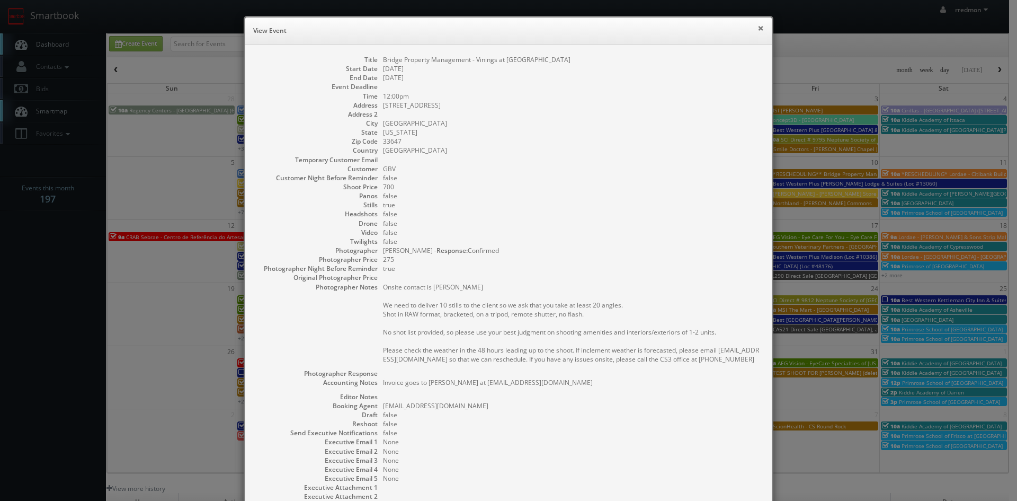
click at [758, 31] on button "×" at bounding box center [761, 27] width 6 height 7
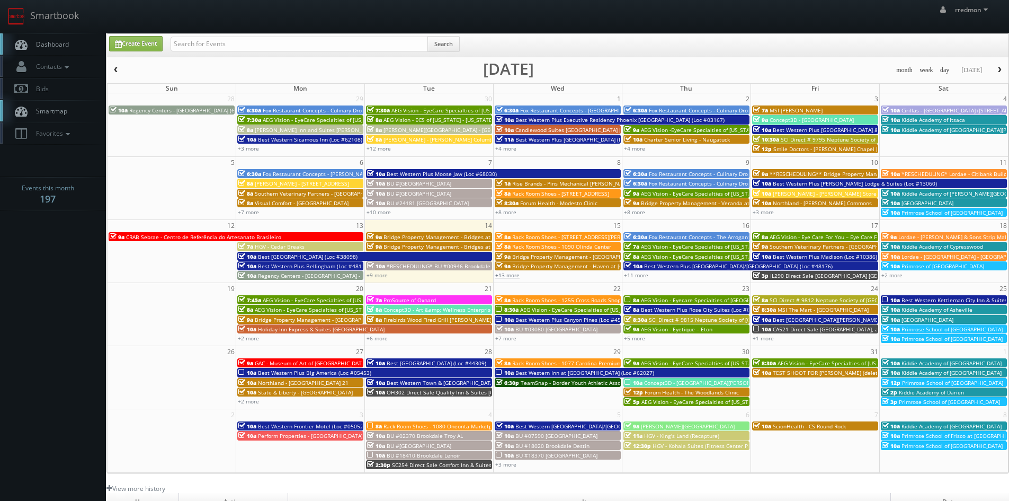
click at [516, 276] on link "+13 more" at bounding box center [507, 274] width 24 height 7
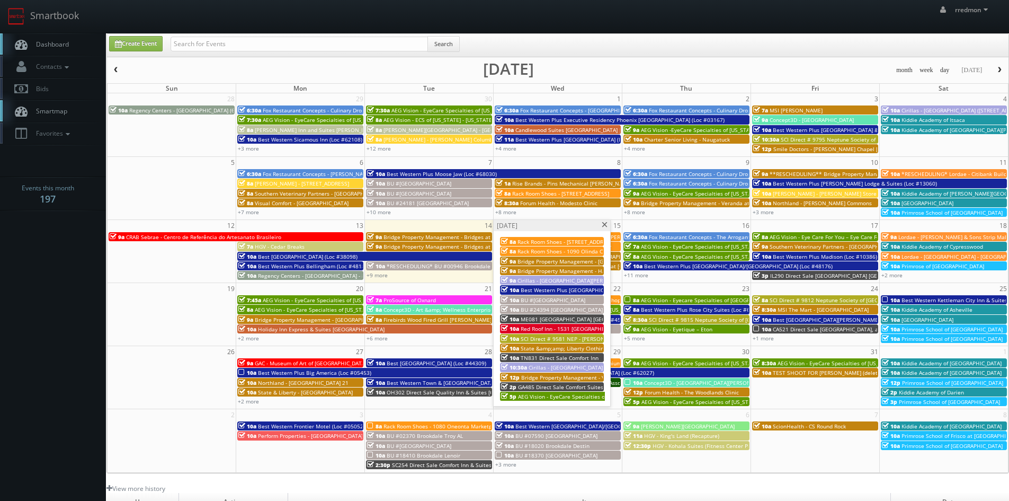
click at [552, 348] on span "State &amp;amp; Liberty Clothing - Westport CT" at bounding box center [592, 347] width 143 height 7
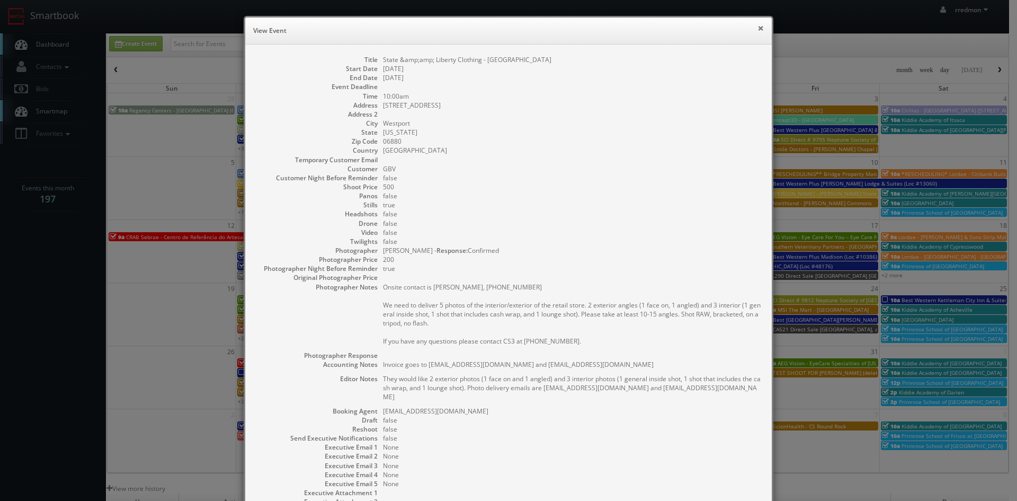
click at [759, 28] on button "×" at bounding box center [761, 27] width 6 height 7
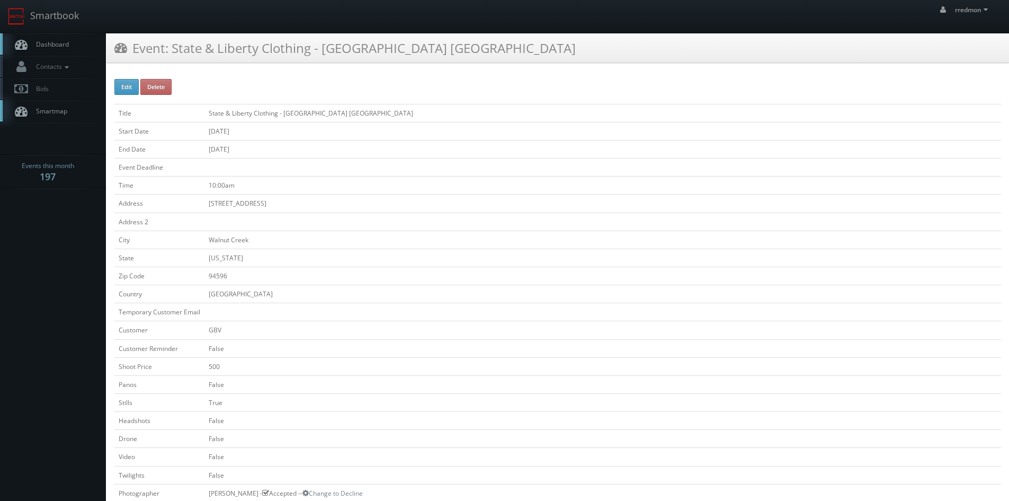
click at [60, 38] on link "Dashboard" at bounding box center [53, 44] width 106 height 22
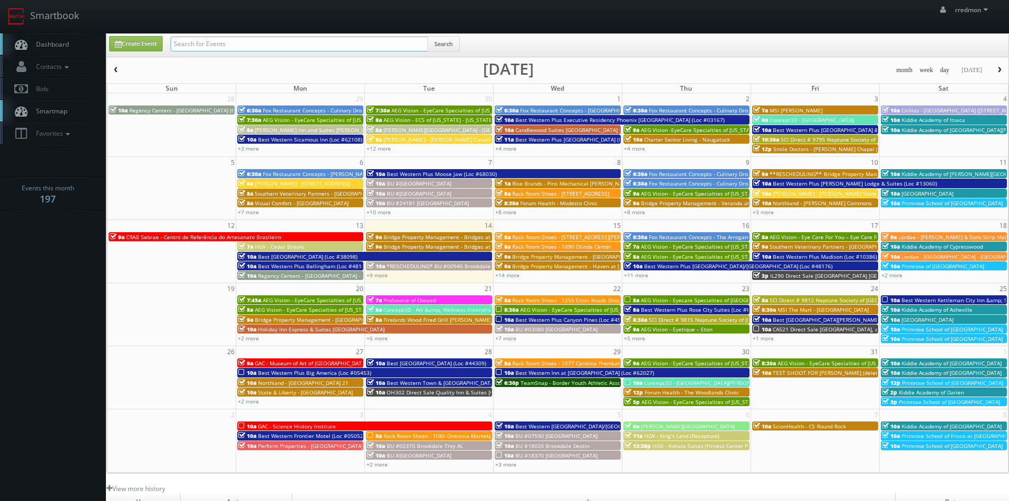
click at [203, 42] on input "text" at bounding box center [300, 44] width 258 height 15
type input "state"
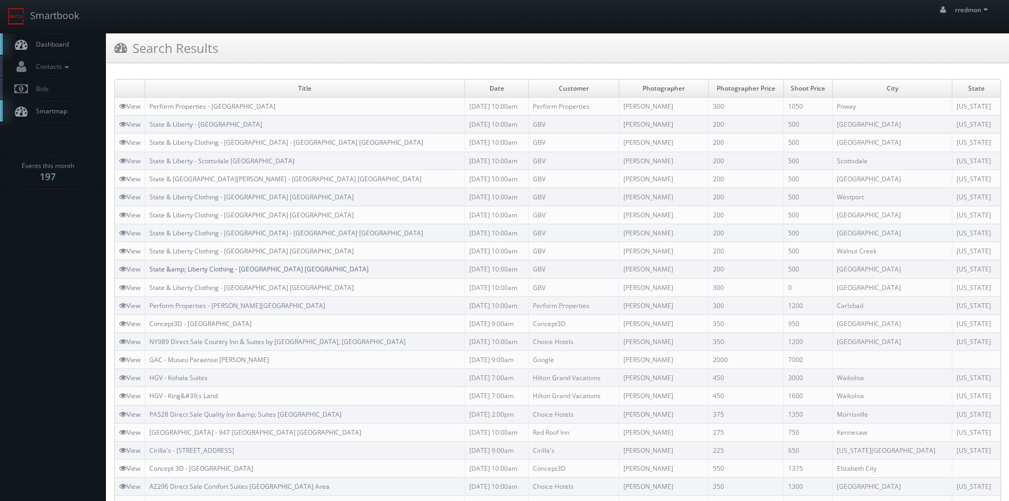
click at [259, 271] on link "State &amp; Liberty Clothing - Salt Lake City UT" at bounding box center [258, 268] width 219 height 9
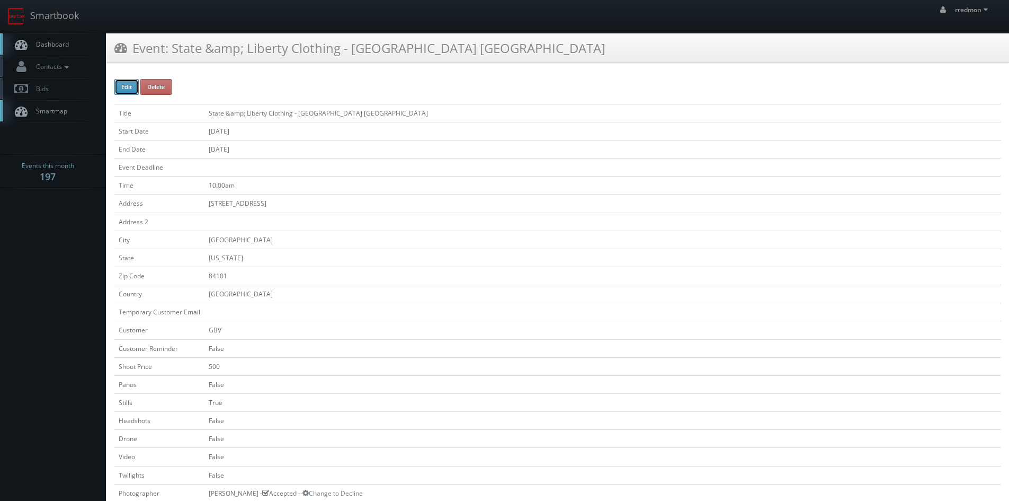
click at [131, 86] on button "Edit" at bounding box center [126, 87] width 24 height 16
type input "State &amp;amp; Liberty Clothing - Salt Lake City UT"
type input "50 S Main Street, Suite 208A"
type input "Salt Lake City"
type input "84101"
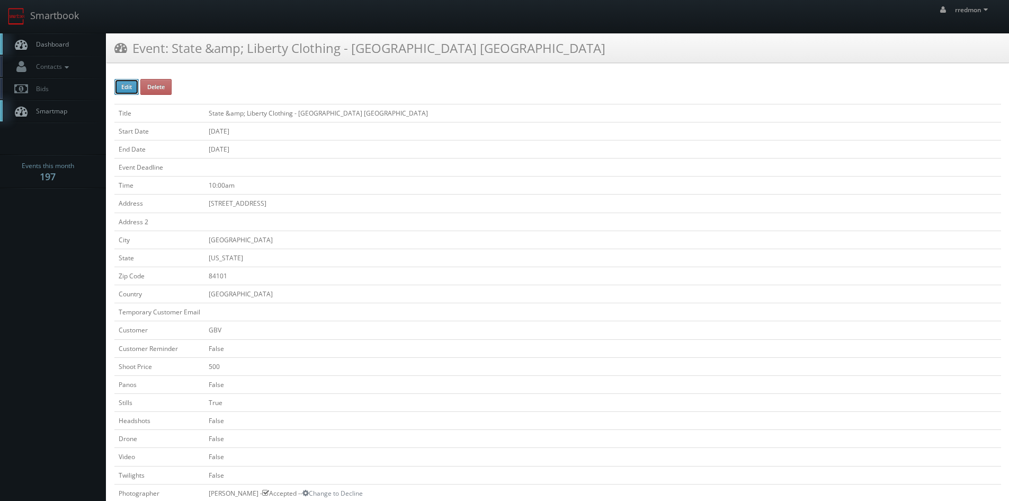
checkbox input "false"
type input "500"
checkbox input "false"
checkbox input "true"
checkbox input "false"
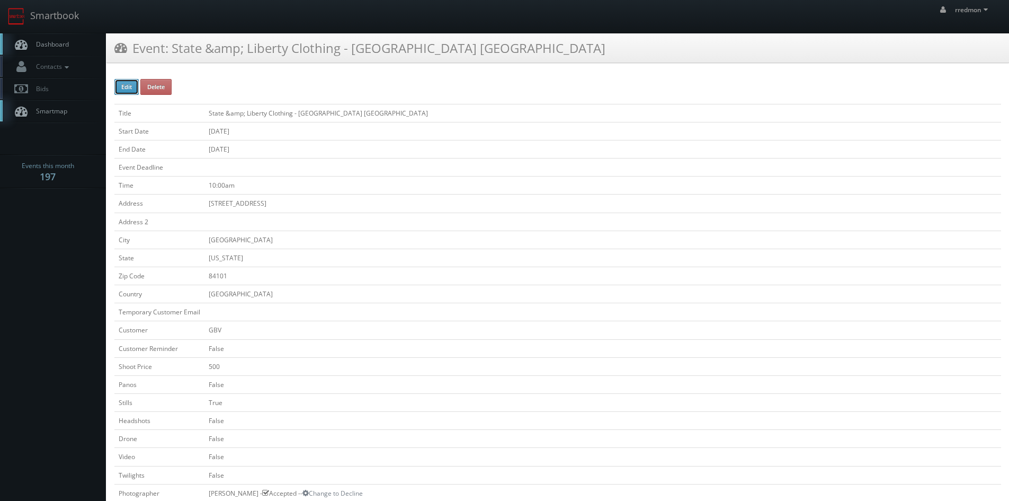
checkbox input "false"
type input "10/07/2025"
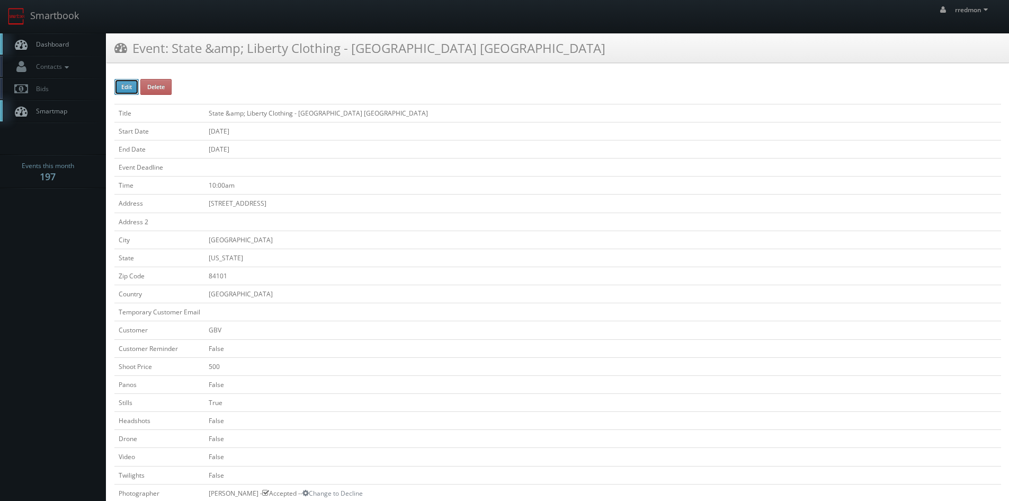
type input "10/07/2025"
type input "10:00am"
checkbox input "true"
checkbox input "false"
type input "500"
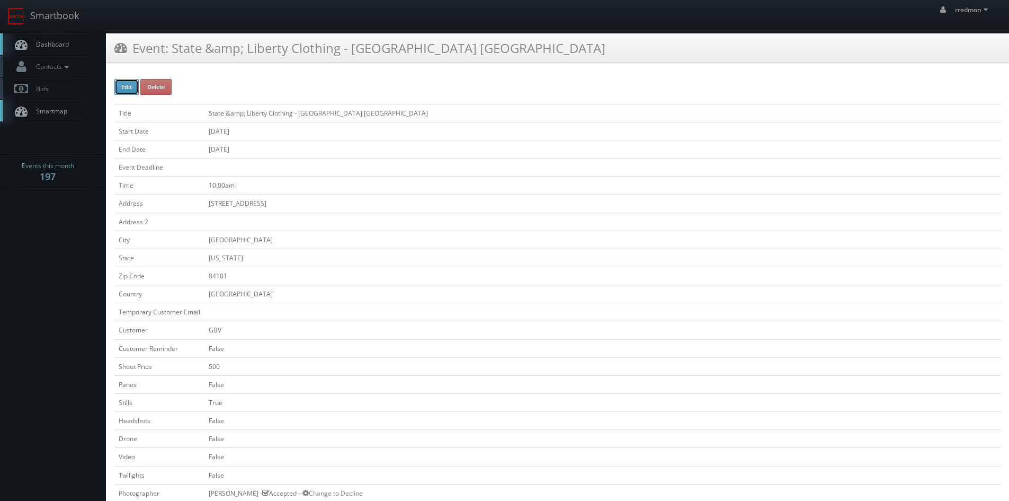
type input "200"
select select "[US_STATE]"
select select "fake72@mg.cs3calendar.com"
select select "kent@sheltonphoto.com"
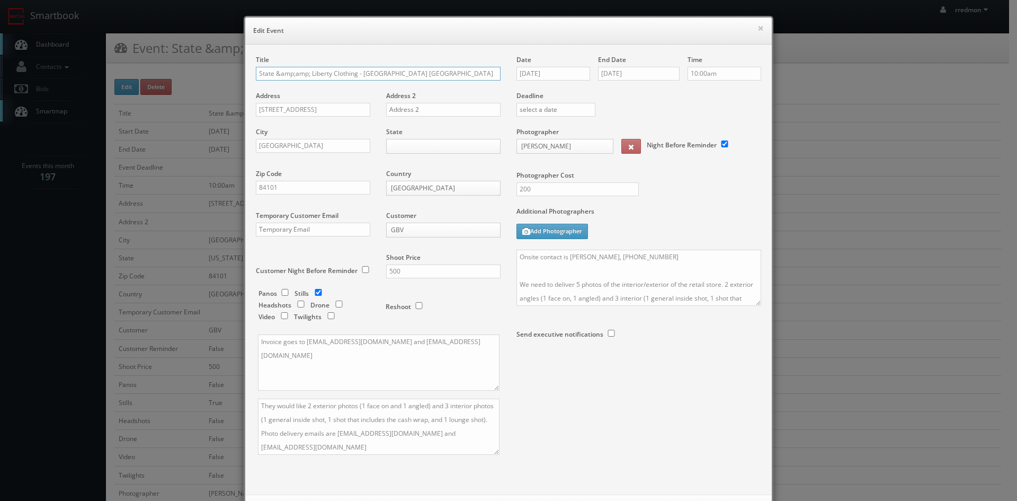
click at [306, 73] on input "State &amp;amp; Liberty Clothing - Salt Lake City UT" at bounding box center [378, 74] width 245 height 14
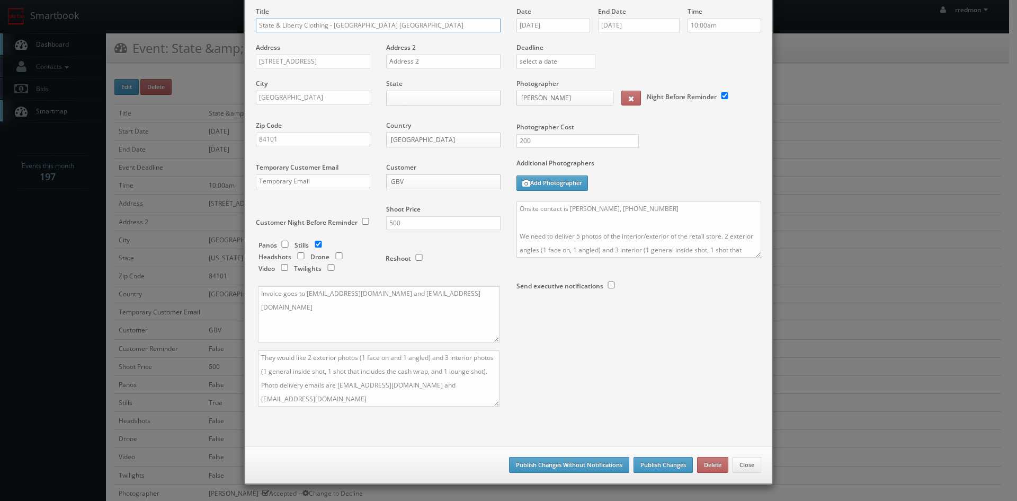
type input "State & Liberty Clothing - [GEOGRAPHIC_DATA] [GEOGRAPHIC_DATA]"
click at [542, 464] on button "Publish Changes Without Notifications" at bounding box center [569, 465] width 120 height 16
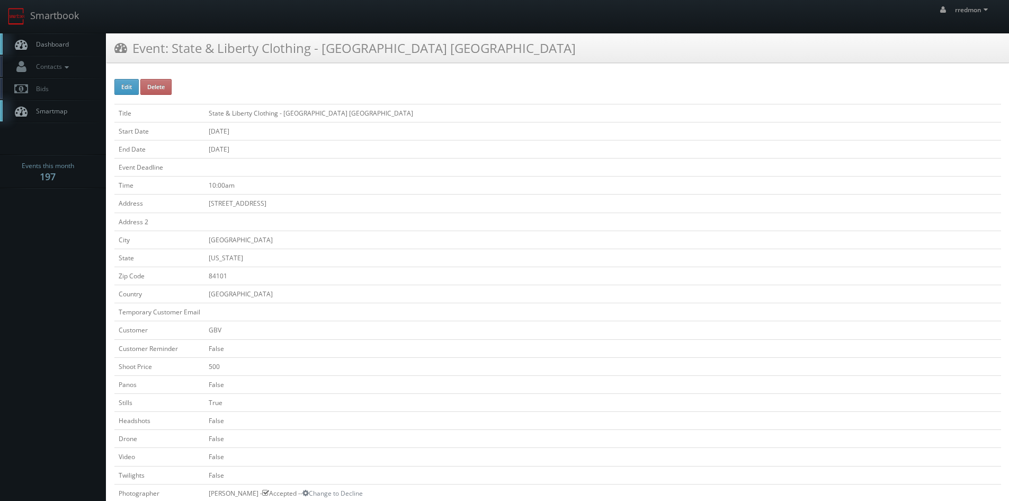
click at [57, 47] on span "Dashboard" at bounding box center [50, 44] width 38 height 9
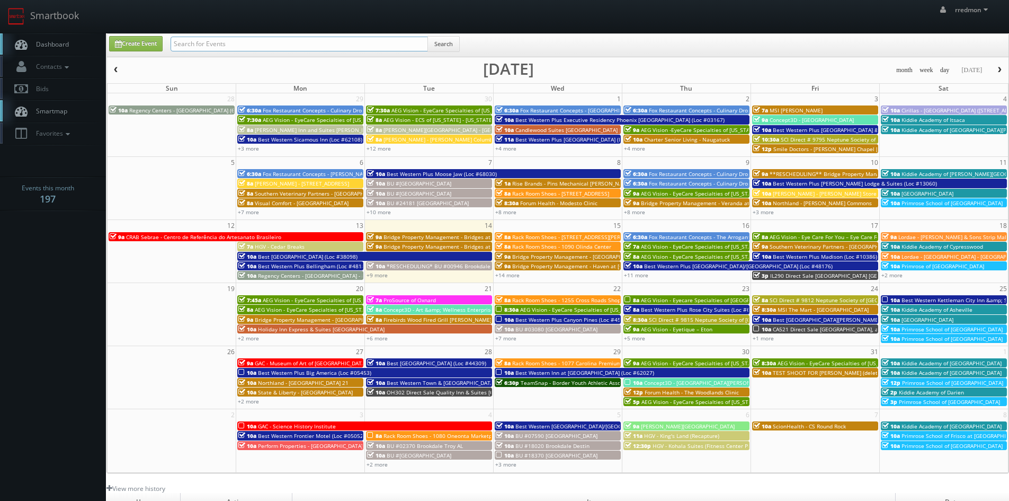
click at [227, 48] on input "text" at bounding box center [300, 44] width 258 height 15
type input "state"
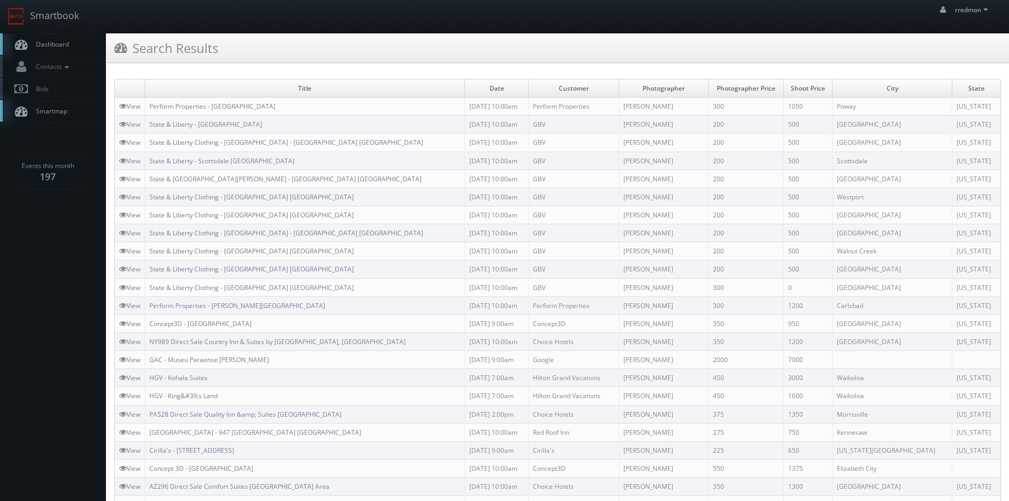
click at [69, 43] on link "Dashboard" at bounding box center [53, 44] width 106 height 22
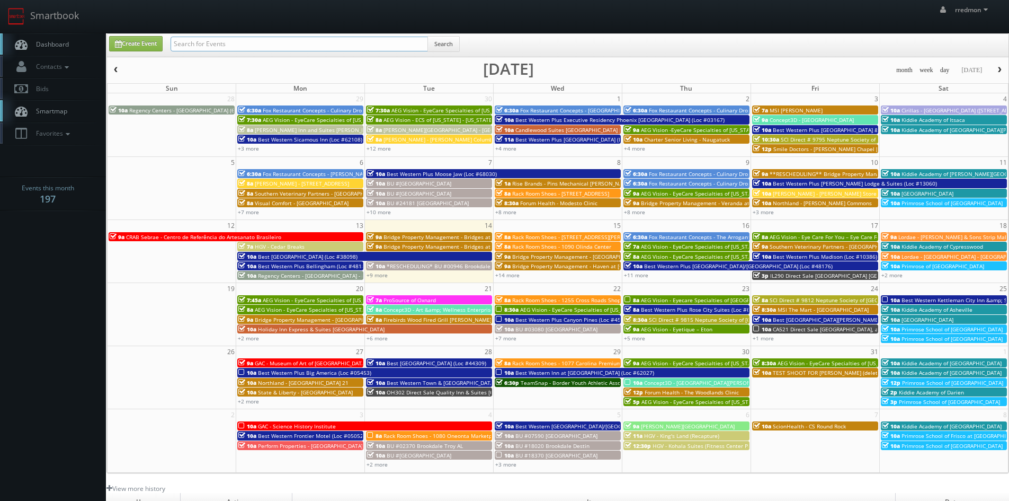
click at [225, 45] on input "text" at bounding box center [300, 44] width 258 height 15
type input "state"
click at [154, 46] on link "Create Event" at bounding box center [136, 43] width 54 height 15
type input "[DATE]"
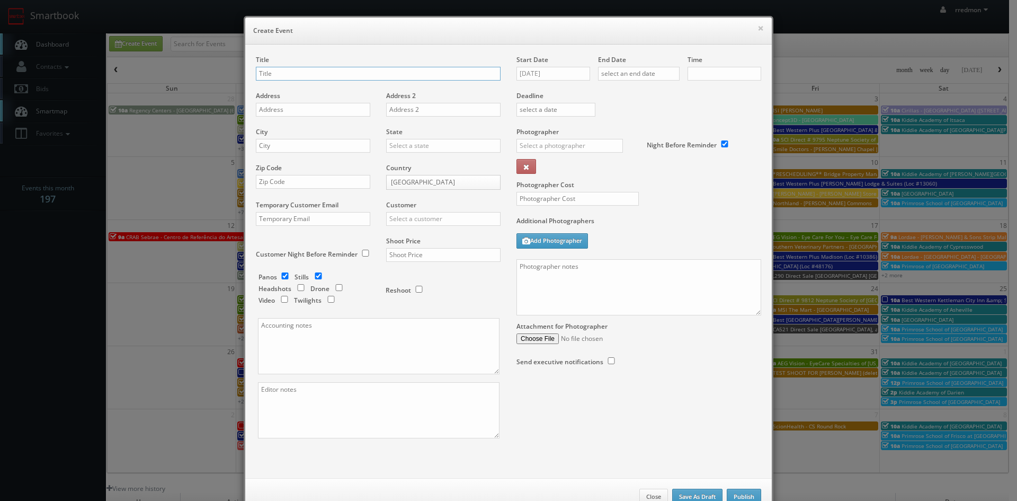
checkbox input "true"
type input "10:00am"
checkbox input "true"
click at [325, 73] on input "State & Liberty Clothing - Cincinnati OH" at bounding box center [378, 74] width 245 height 14
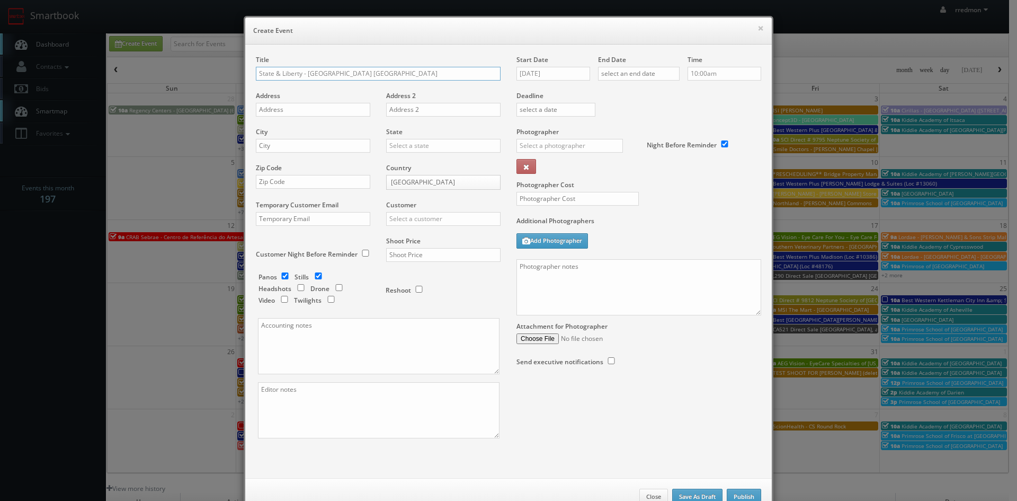
type input "State & Liberty - Cincinnati OH"
click at [330, 107] on input "text" at bounding box center [313, 110] width 114 height 14
paste input "7875 Montgomery Road, 2409"
type input "7875 Montgomery Road, 2409"
click at [312, 149] on input "text" at bounding box center [313, 146] width 114 height 14
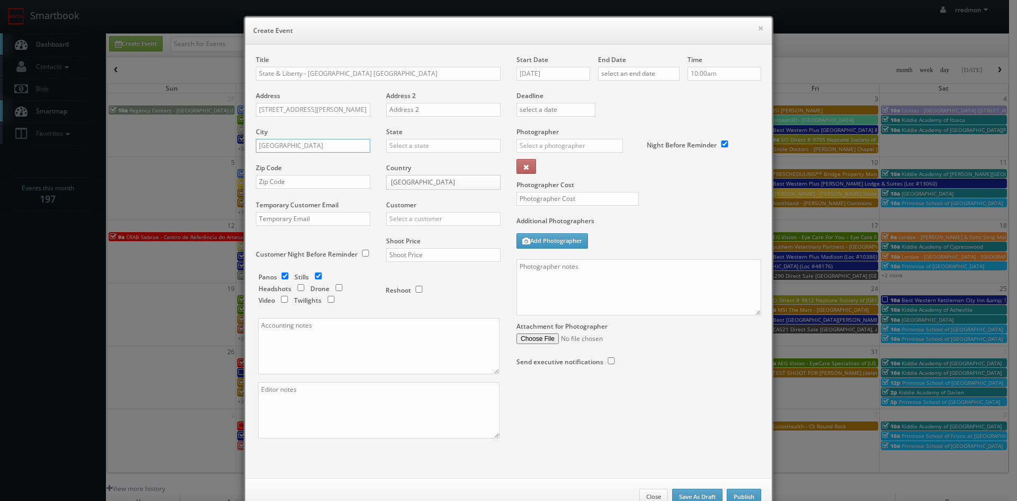
type input "Cincinnati"
click at [396, 145] on input "text" at bounding box center [443, 146] width 114 height 14
click at [419, 255] on div "[US_STATE]" at bounding box center [443, 253] width 113 height 17
type input "[US_STATE]"
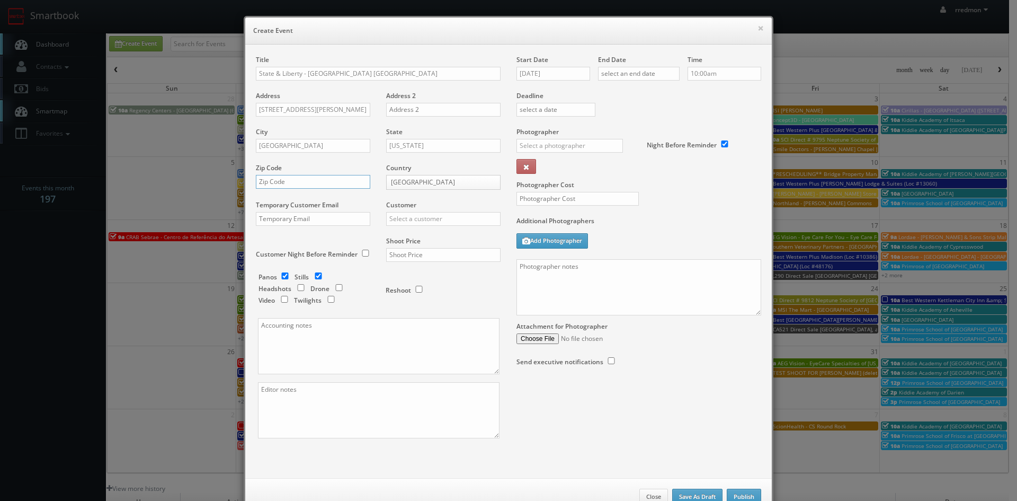
paste input "45236"
type input "45236"
drag, startPoint x: 283, startPoint y: 276, endPoint x: 391, endPoint y: 258, distance: 109.1
click at [285, 276] on input "checkbox" at bounding box center [285, 275] width 16 height 7
checkbox input "false"
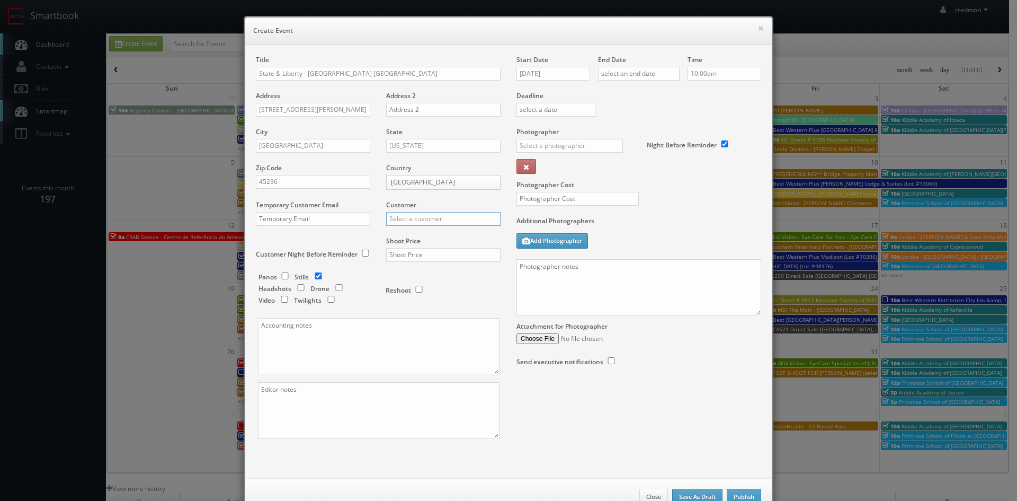
click at [436, 218] on input "text" at bounding box center [443, 219] width 114 height 14
click at [430, 314] on div "GBV" at bounding box center [443, 314] width 113 height 17
type input "GBV"
click at [434, 251] on input "text" at bounding box center [443, 255] width 114 height 14
type input "500"
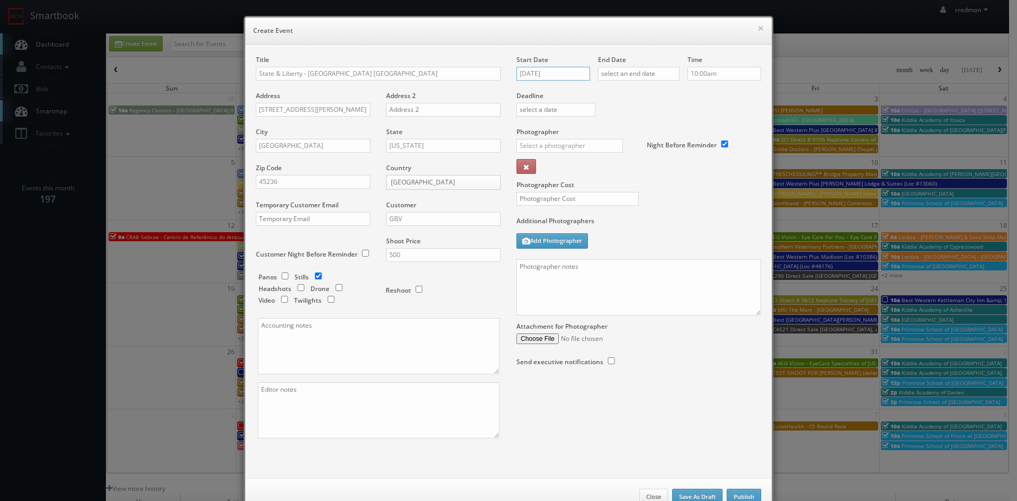
click at [536, 73] on input "10/14/2025" at bounding box center [554, 74] width 74 height 14
click at [553, 185] on td "28" at bounding box center [554, 185] width 14 height 15
type input "10/28/2025"
click at [630, 74] on input "text" at bounding box center [639, 74] width 82 height 14
click at [633, 185] on td "28" at bounding box center [636, 185] width 14 height 15
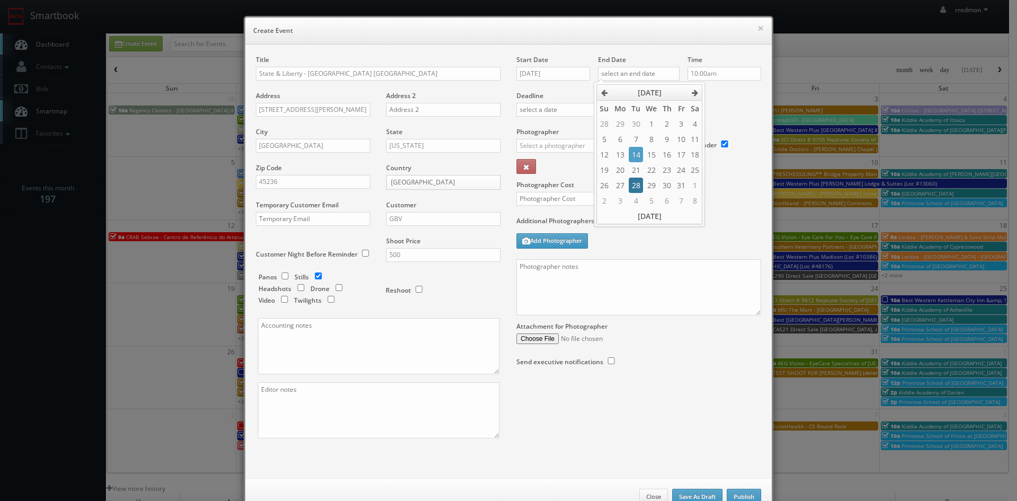
type input "10/28/2025"
click at [723, 97] on label "Deadline" at bounding box center [639, 95] width 261 height 9
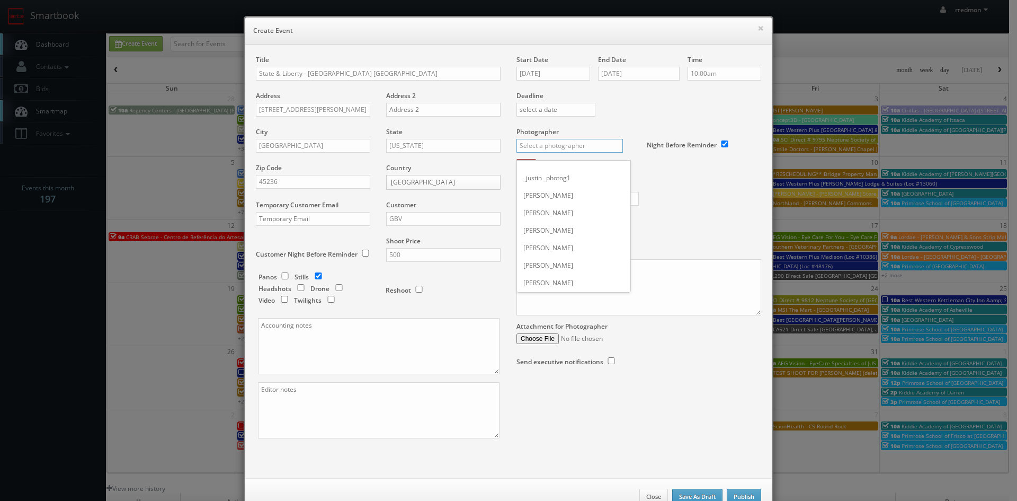
click at [578, 147] on input "text" at bounding box center [570, 146] width 107 height 14
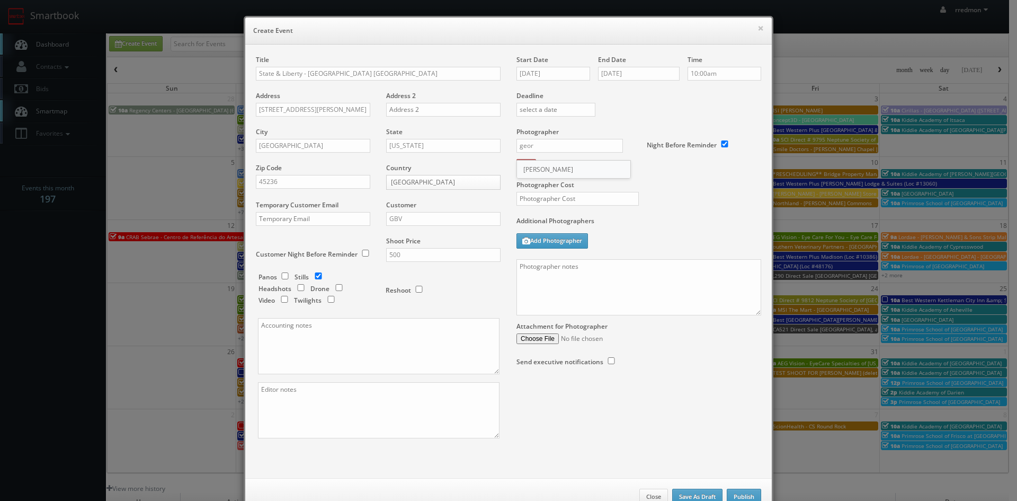
click at [561, 173] on div "George Paxton" at bounding box center [573, 169] width 113 height 17
type input "George Paxton"
click at [578, 199] on input "text" at bounding box center [578, 199] width 122 height 14
type input "200"
click at [617, 297] on textarea at bounding box center [639, 287] width 245 height 56
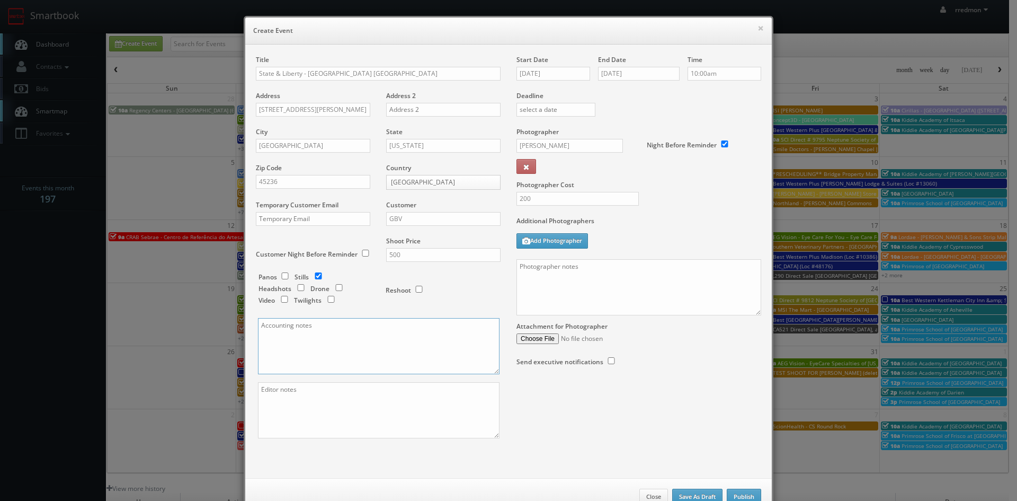
click at [313, 342] on textarea at bounding box center [379, 346] width 242 height 56
paste textarea "Invoice goes to [EMAIL_ADDRESS][DOMAIN_NAME] and [EMAIL_ADDRESS][DOMAIN_NAME]"
type textarea "Invoice goes to [EMAIL_ADDRESS][DOMAIN_NAME] and [EMAIL_ADDRESS][DOMAIN_NAME]"
click at [334, 401] on textarea at bounding box center [379, 410] width 242 height 56
paste textarea "They would like 2 exterior photos (1 face on and 1 angled) and 3 interior photo…"
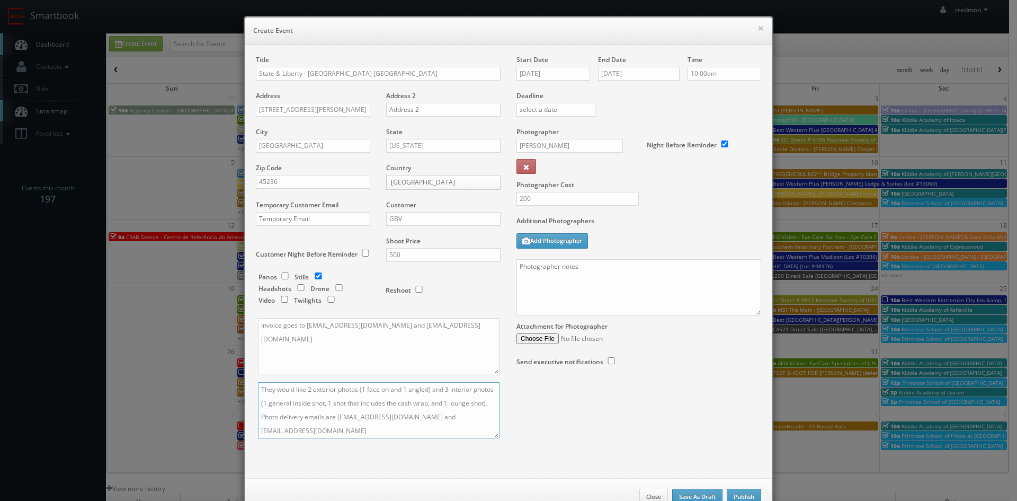
type textarea "They would like 2 exterior photos (1 face on and 1 angled) and 3 interior photo…"
click at [546, 272] on textarea at bounding box center [639, 287] width 245 height 56
paste textarea "Onsite contact is [PERSON_NAME], [PHONE_NUMBER] We need to deliver 5 photos of …"
drag, startPoint x: 650, startPoint y: 265, endPoint x: 567, endPoint y: 270, distance: 82.3
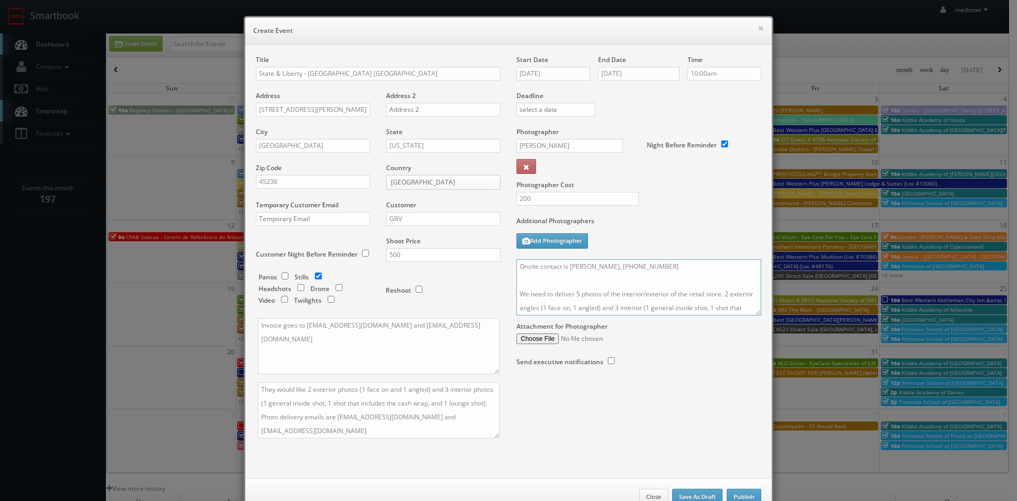
click at [567, 270] on textarea "Onsite contact is [PERSON_NAME], [PHONE_NUMBER] We need to deliver 5 photos of …" at bounding box center [639, 287] width 245 height 56
type textarea "Onsite contact is Elie Tebcherani, 513-260-6767 We need to deliver 5 photos of …"
click at [674, 267] on textarea "Onsite contact is Elie Tebcherani, 513-260-6767 We need to deliver 5 photos of …" at bounding box center [639, 287] width 245 height 56
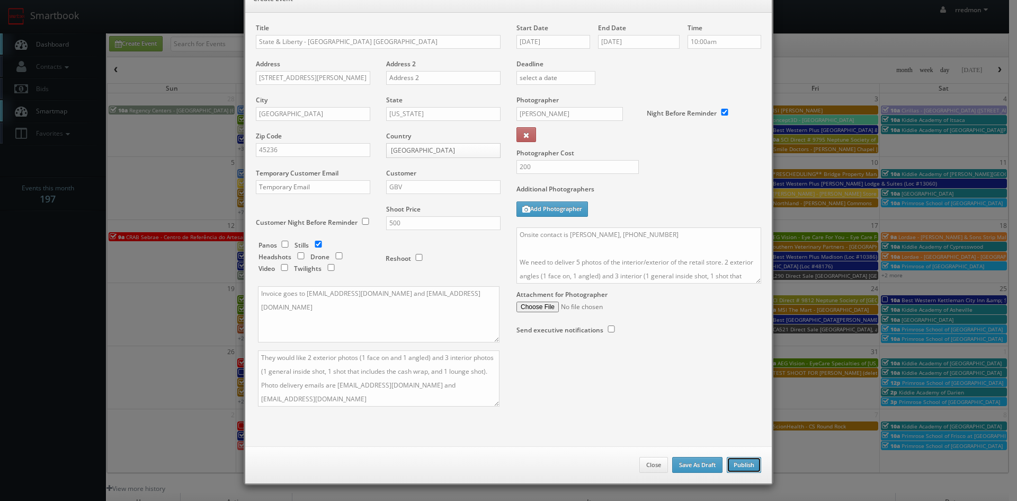
click at [742, 464] on button "Publish" at bounding box center [744, 465] width 34 height 16
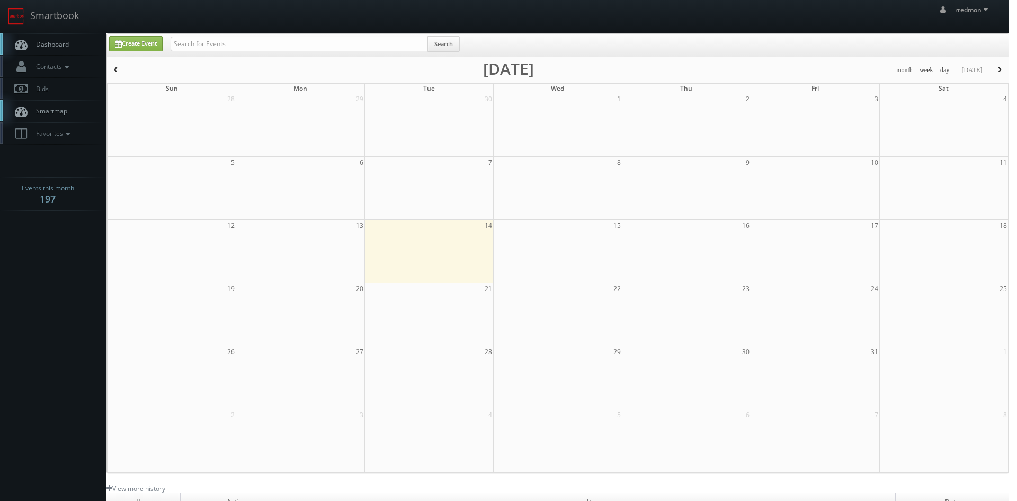
checkbox input "false"
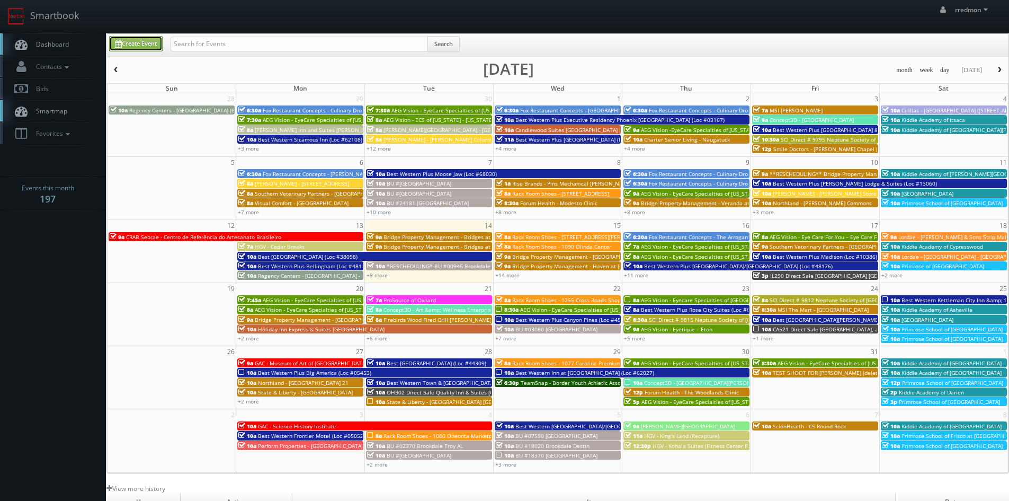
click at [142, 42] on link "Create Event" at bounding box center [136, 43] width 54 height 15
type input "10/14/2025"
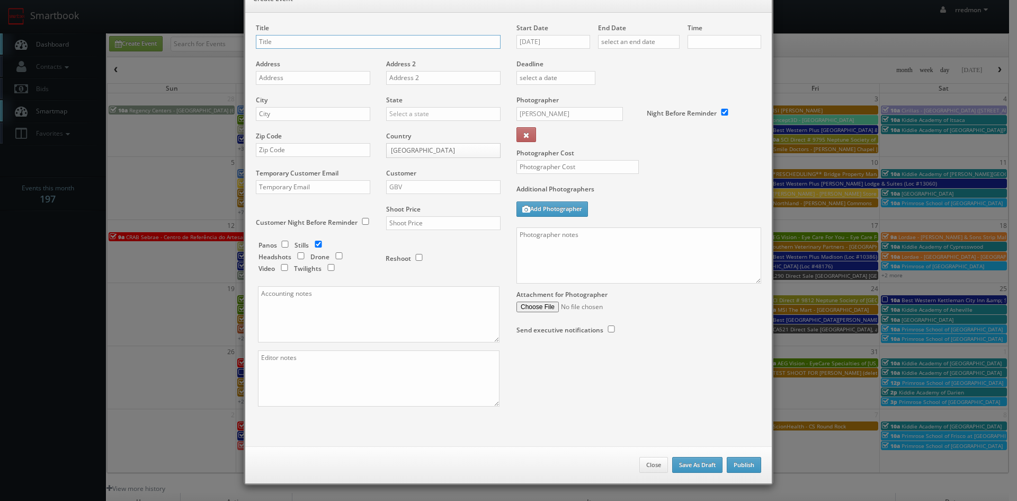
checkbox input "true"
type input "10:00am"
checkbox input "true"
type input "State & Liberty - Columbus OH"
paste input "3992 Gramercy Street"
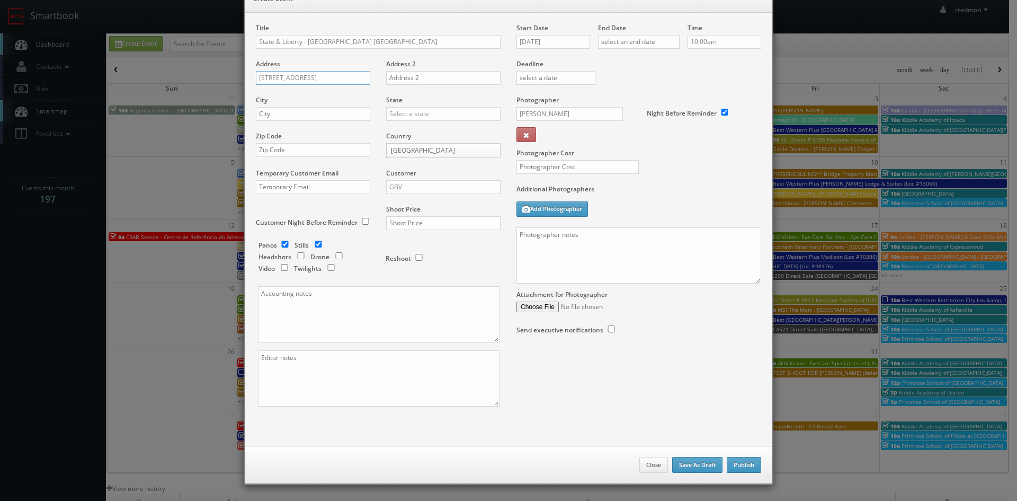
type input "3992 Gramercy Street"
click at [297, 110] on input "text" at bounding box center [313, 114] width 114 height 14
type input "Columbus"
click at [450, 113] on input "text" at bounding box center [443, 114] width 114 height 14
click at [438, 223] on div "[US_STATE]" at bounding box center [443, 221] width 113 height 17
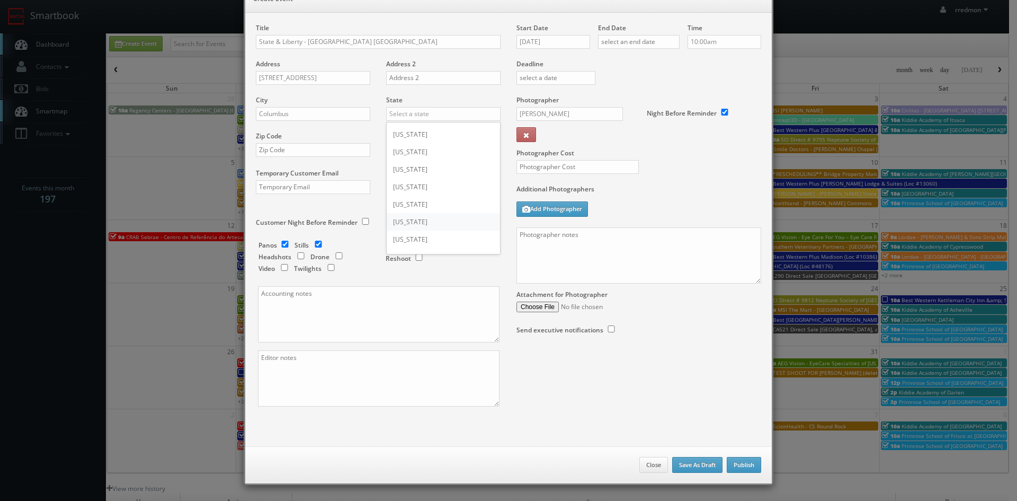
type input "[US_STATE]"
click at [309, 154] on input "text" at bounding box center [313, 150] width 114 height 14
paste input "43219"
type input "43219"
click at [280, 242] on input "checkbox" at bounding box center [285, 244] width 16 height 7
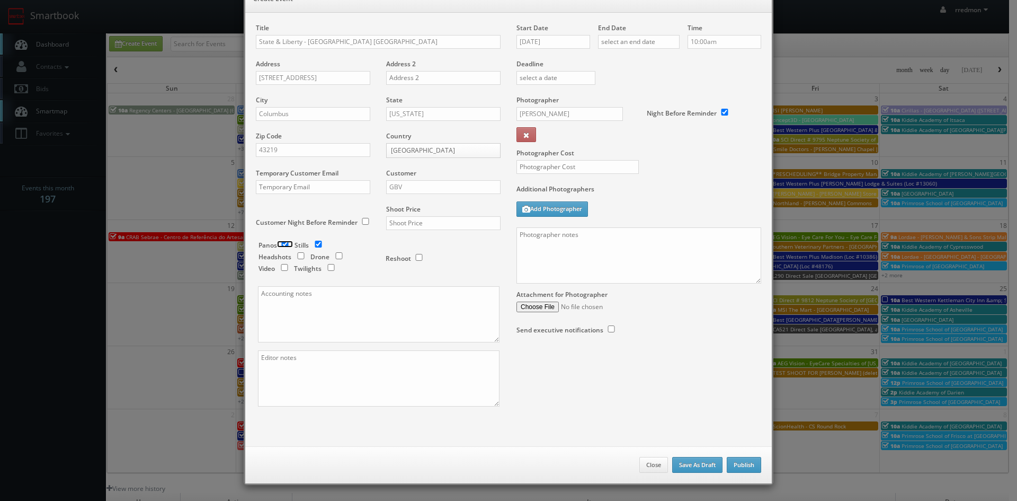
checkbox input "false"
click at [427, 190] on input "GBV" at bounding box center [443, 187] width 114 height 14
click at [425, 285] on div "GBV" at bounding box center [443, 282] width 113 height 17
click at [436, 223] on input "text" at bounding box center [443, 223] width 114 height 14
type input "500"
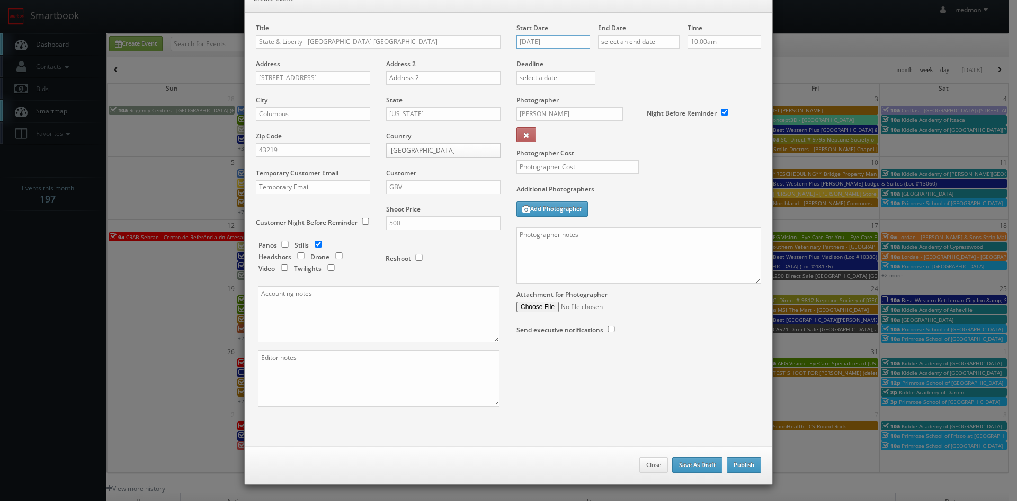
click at [554, 45] on input "10/14/2025" at bounding box center [554, 42] width 74 height 14
click at [554, 138] on td "21" at bounding box center [554, 137] width 14 height 15
type input "10/21/2025"
click at [629, 43] on input "text" at bounding box center [639, 42] width 82 height 14
click at [634, 135] on td "21" at bounding box center [636, 137] width 14 height 15
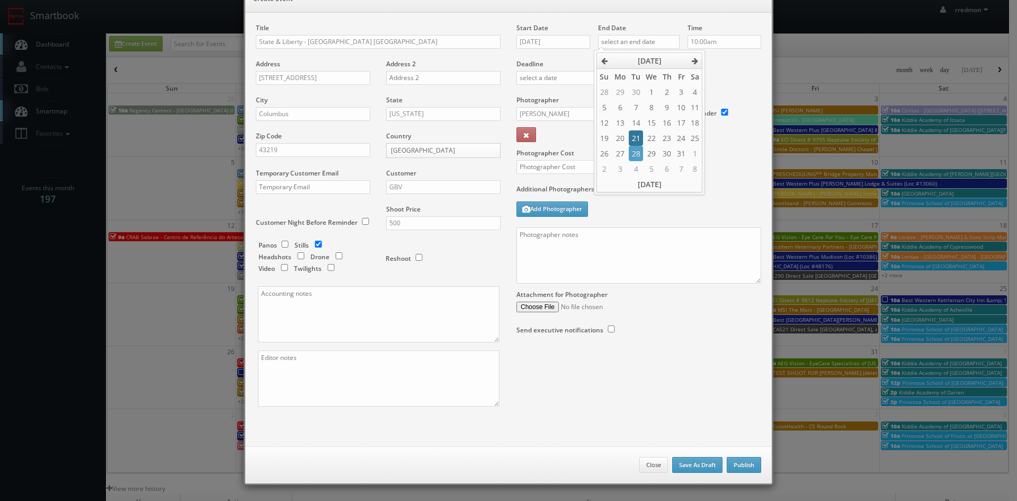
type input "10/21/2025"
click at [724, 65] on label "Deadline" at bounding box center [639, 63] width 261 height 9
click at [579, 119] on input "George Paxton" at bounding box center [570, 114] width 107 height 14
click at [578, 134] on div "George Paxton" at bounding box center [573, 137] width 113 height 17
click at [586, 166] on input "text" at bounding box center [578, 167] width 122 height 14
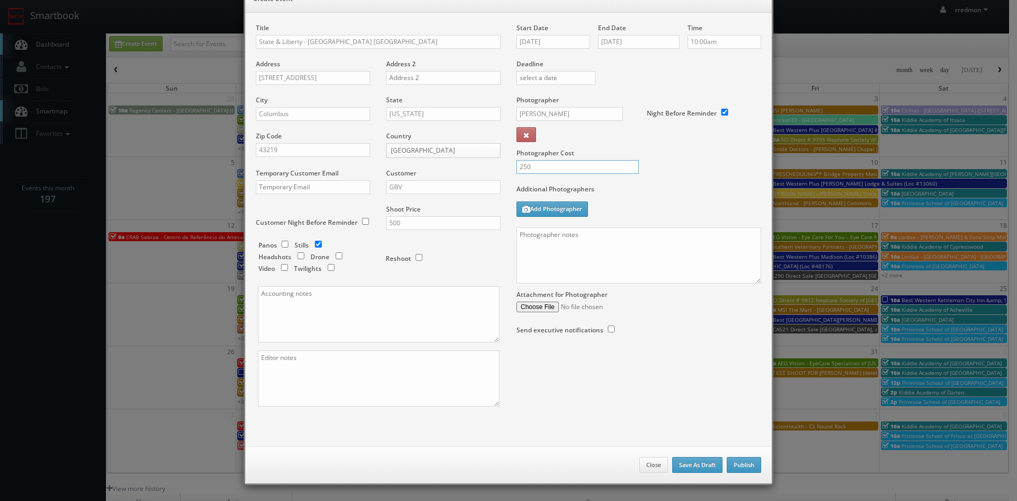
type input "250"
click at [594, 245] on textarea at bounding box center [639, 255] width 245 height 56
paste textarea "Onsite contact is [PERSON_NAME], [PHONE_NUMBER] We need to deliver 5 photos of …"
drag, startPoint x: 629, startPoint y: 235, endPoint x: 567, endPoint y: 241, distance: 61.7
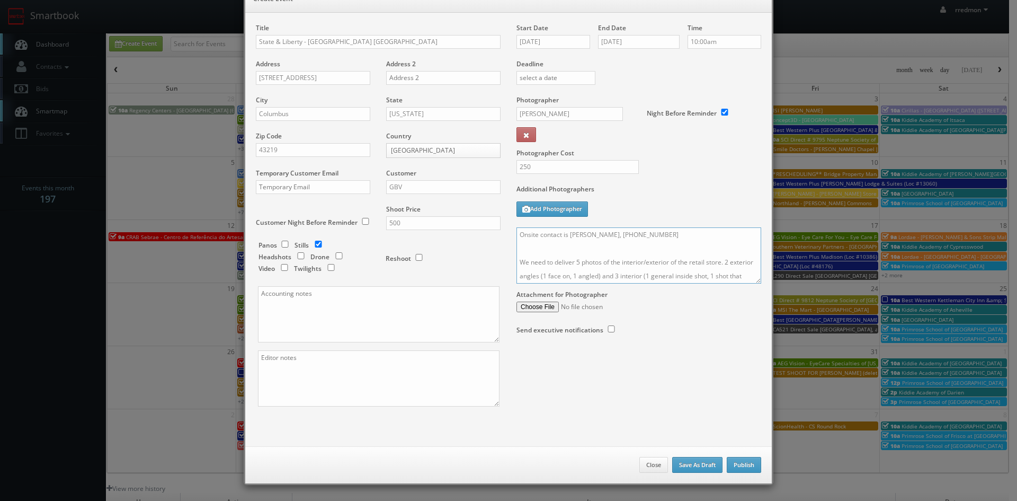
click at [567, 241] on textarea "Onsite contact is [PERSON_NAME], [PHONE_NUMBER] We need to deliver 5 photos of …" at bounding box center [639, 255] width 245 height 56
type textarea "Onsite contact is Lizzie Staffiera, 513-833-5314 We need to deliver 5 photos of…"
click at [341, 315] on textarea at bounding box center [379, 314] width 242 height 56
paste textarea "Invoice goes to [EMAIL_ADDRESS][DOMAIN_NAME] and [EMAIL_ADDRESS][DOMAIN_NAME]"
type textarea "Invoice goes to [EMAIL_ADDRESS][DOMAIN_NAME] and [EMAIL_ADDRESS][DOMAIN_NAME]"
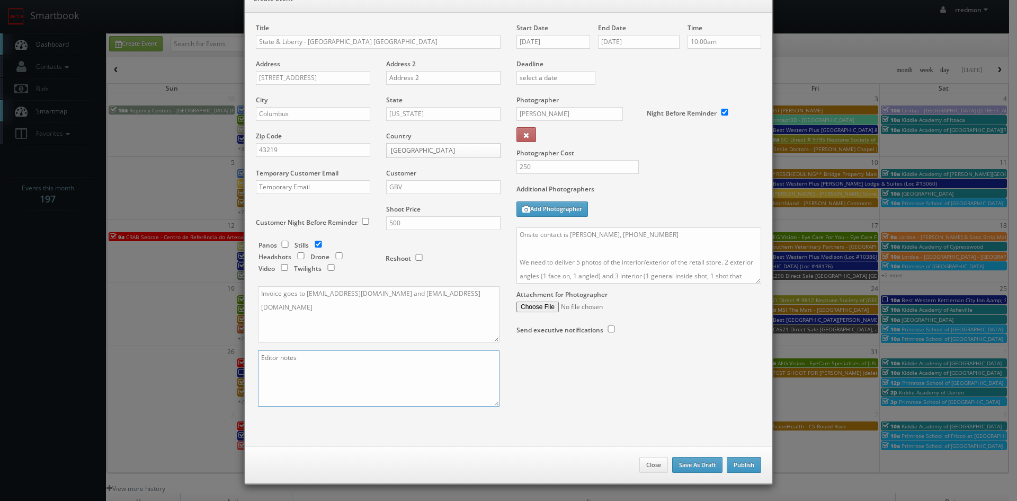
click at [323, 361] on textarea at bounding box center [379, 378] width 242 height 56
paste textarea "They would like 2 exterior photos (1 face on and 1 angled) and 3 interior photo…"
type textarea "They would like 2 exterior photos (1 face on and 1 angled) and 3 interior photo…"
click at [731, 467] on button "Publish" at bounding box center [744, 465] width 34 height 16
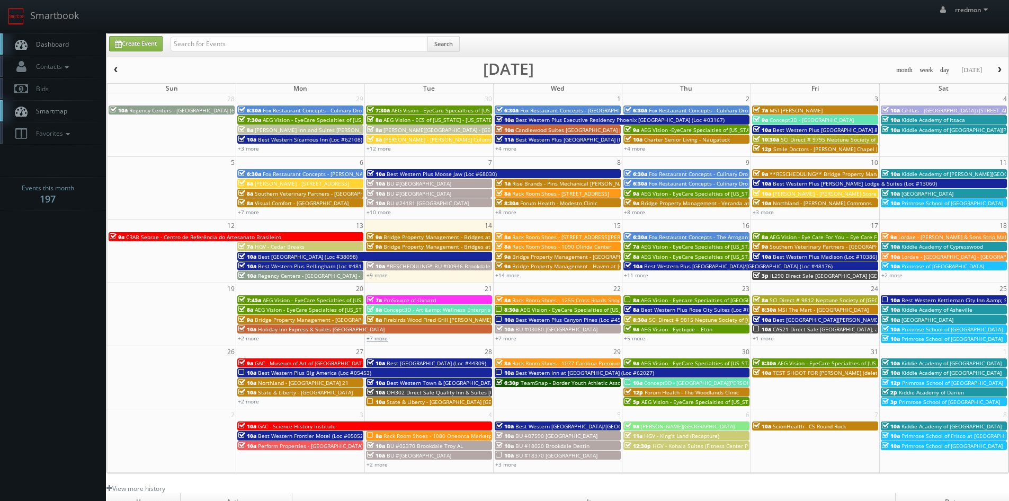
click at [375, 336] on link "+7 more" at bounding box center [377, 337] width 21 height 7
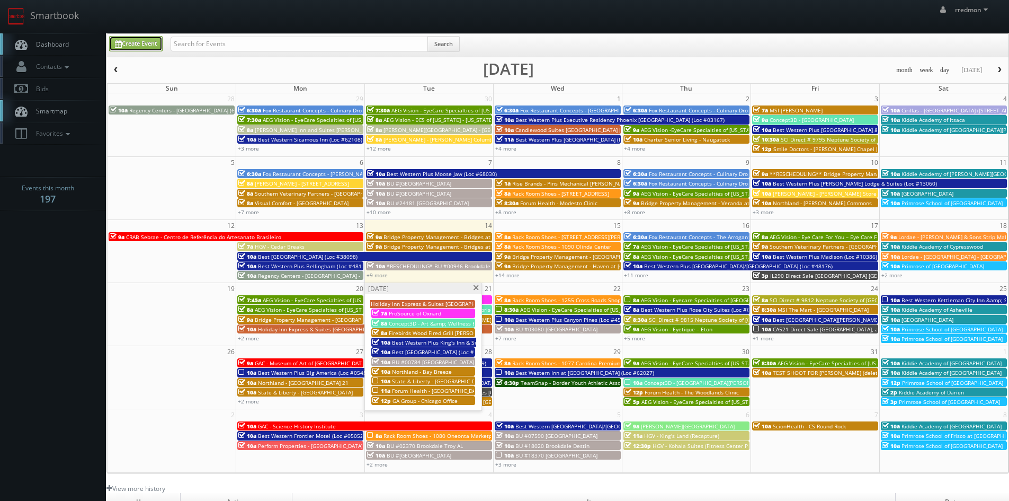
click at [146, 47] on link "Create Event" at bounding box center [136, 43] width 54 height 15
type input "10/14/2025"
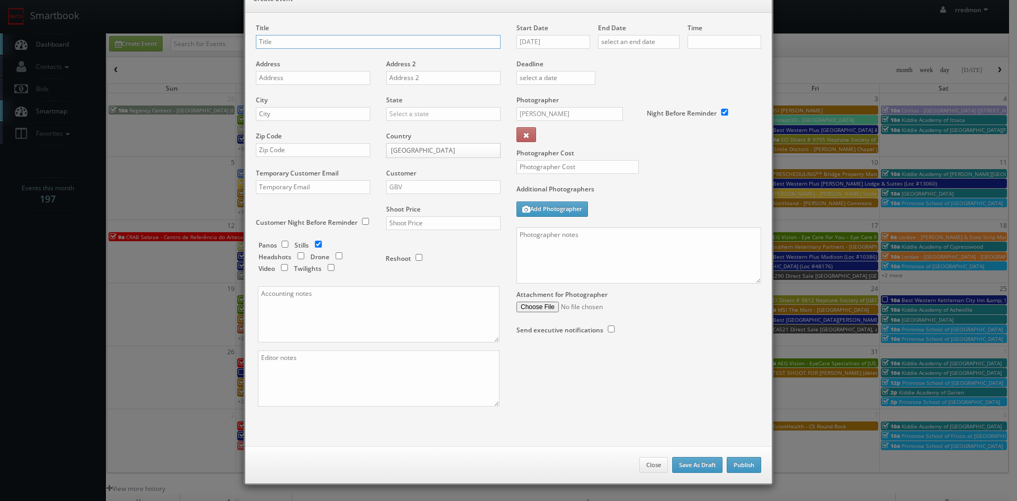
checkbox input "true"
type input "10:00am"
checkbox input "true"
type input "State & Liberty - Westlake OH"
click at [306, 81] on input "text" at bounding box center [313, 78] width 114 height 14
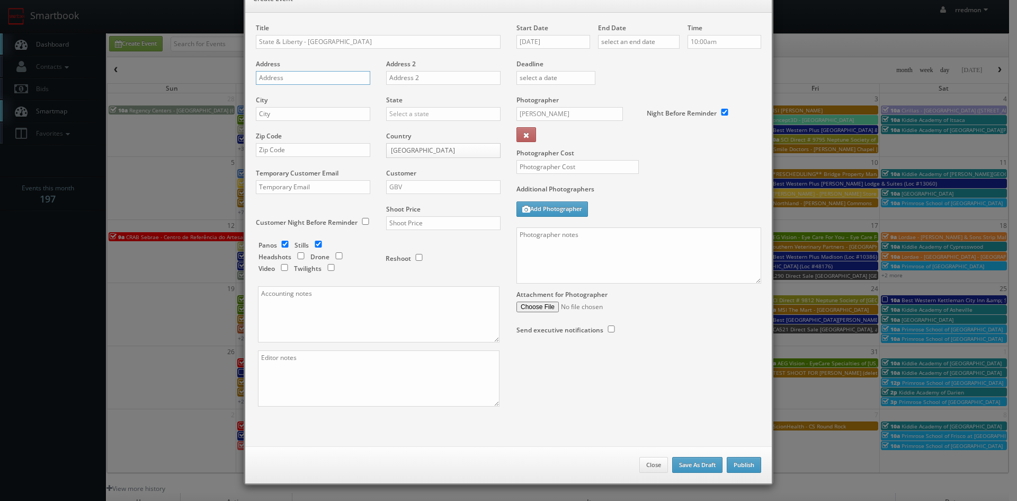
paste input "251 Main St"
type input "251 Main St"
click at [304, 40] on input "State & Liberty - Westlake OH" at bounding box center [378, 42] width 245 height 14
type input "State & Liberty - Crocker Park - Westlake OH"
click at [320, 115] on input "text" at bounding box center [313, 114] width 114 height 14
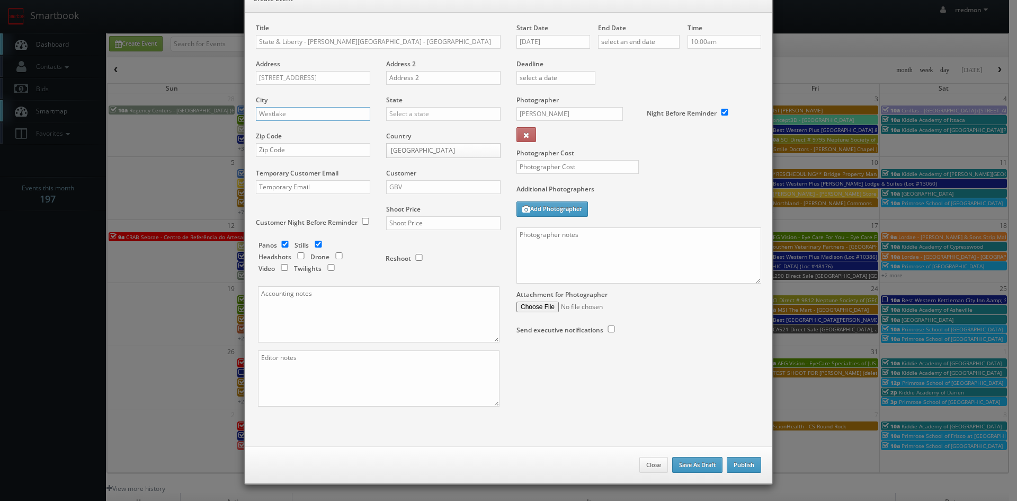
type input "Westlake"
click at [389, 116] on input "text" at bounding box center [443, 114] width 114 height 14
click at [428, 217] on div "[US_STATE]" at bounding box center [443, 221] width 113 height 17
type input "[US_STATE]"
click at [320, 153] on input "text" at bounding box center [313, 150] width 114 height 14
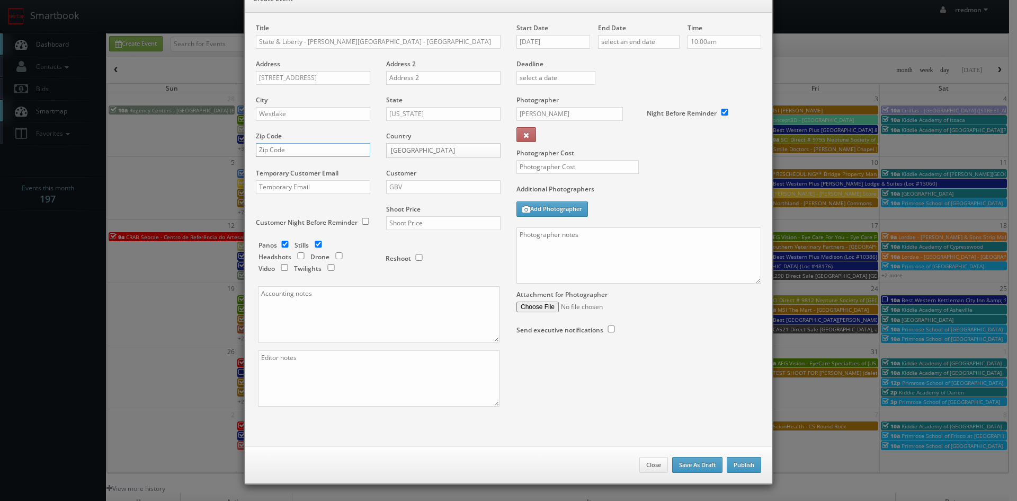
paste input "44145"
type input "44145"
click at [282, 243] on input "checkbox" at bounding box center [285, 244] width 16 height 7
checkbox input "false"
click at [406, 224] on input "text" at bounding box center [443, 223] width 114 height 14
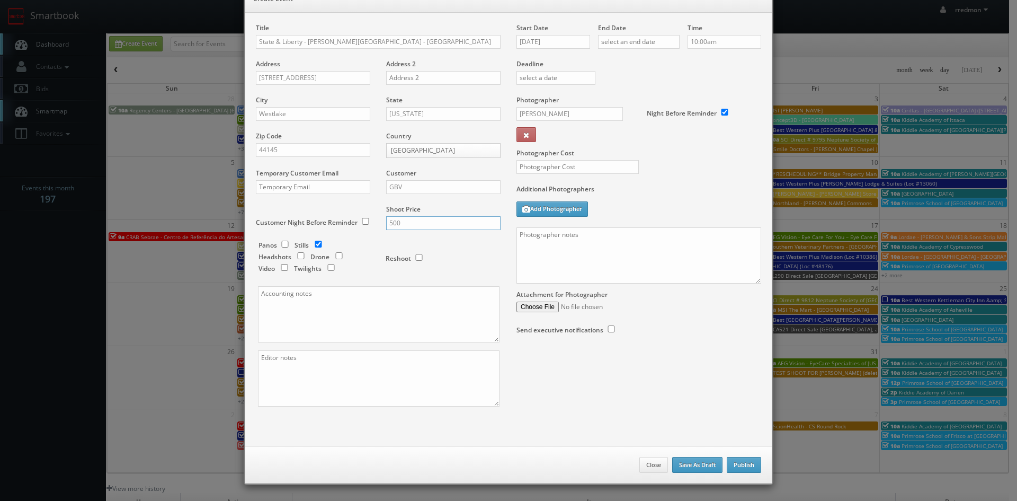
type input "500"
click at [422, 190] on input "GBV" at bounding box center [443, 187] width 114 height 14
click at [430, 280] on div "GBV" at bounding box center [443, 282] width 113 height 17
click at [560, 45] on input "10/14/2025" at bounding box center [554, 42] width 74 height 14
click at [570, 137] on td "22" at bounding box center [570, 137] width 16 height 15
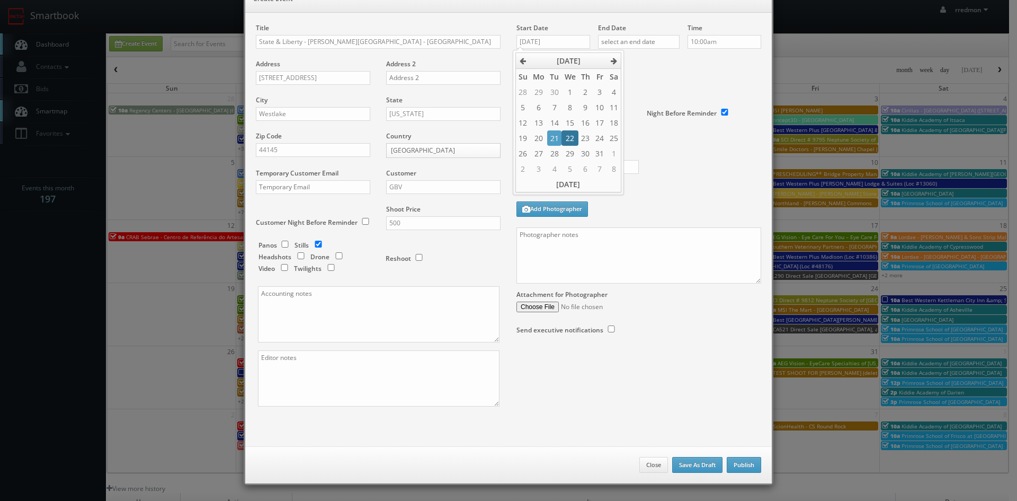
type input "10/22/2025"
click at [620, 42] on input "text" at bounding box center [639, 42] width 82 height 14
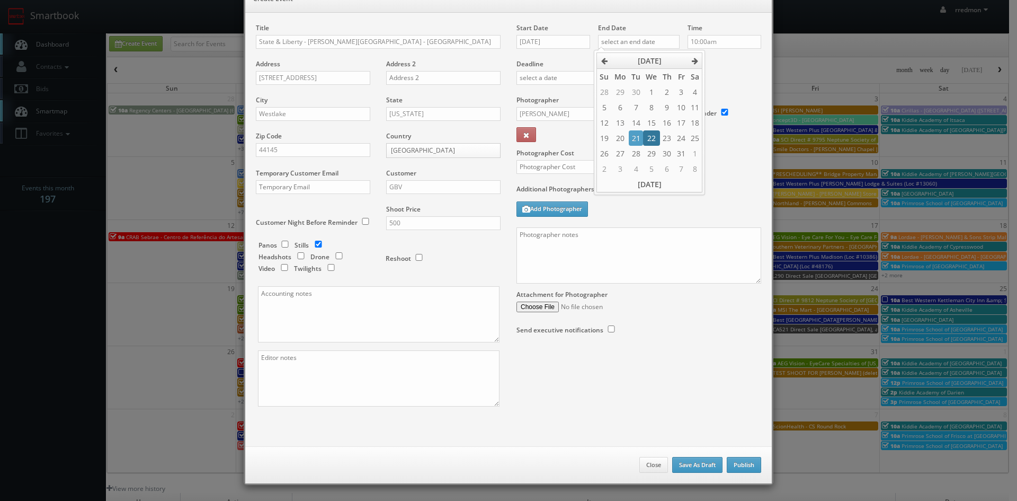
click at [649, 134] on td "22" at bounding box center [651, 137] width 16 height 15
type input "10/22/2025"
click at [731, 65] on label "Deadline" at bounding box center [639, 63] width 261 height 9
click at [572, 117] on input "George Paxton" at bounding box center [570, 114] width 107 height 14
click at [584, 135] on div "Gery Petrof" at bounding box center [573, 137] width 113 height 17
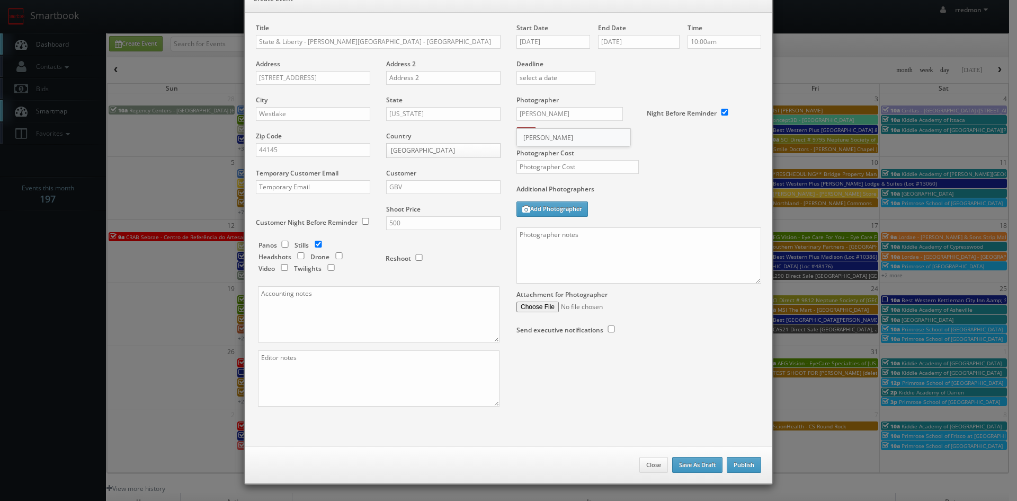
type input "Gery Petrof"
click at [606, 172] on input "text" at bounding box center [578, 167] width 122 height 14
type input "200"
click at [557, 248] on textarea at bounding box center [639, 255] width 245 height 56
paste textarea "Onsite contact is [PERSON_NAME], [PHONE_NUMBER] We need to deliver 5 photos of …"
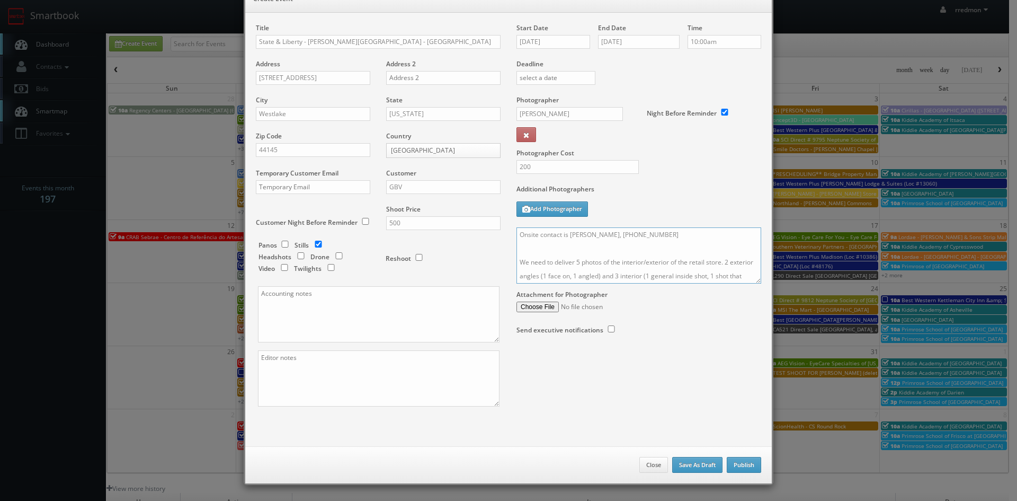
drag, startPoint x: 633, startPoint y: 253, endPoint x: 567, endPoint y: 254, distance: 66.3
click at [567, 254] on textarea "Onsite contact is [PERSON_NAME], [PHONE_NUMBER] We need to deliver 5 photos of …" at bounding box center [639, 255] width 245 height 56
click at [518, 250] on textarea "Onsite contact is Will Gray, 270-438-8198 We need to deliver 5 photos of the in…" at bounding box center [639, 255] width 245 height 56
type textarea "Onsite contact is Will Gray, 270-438-8198 We need to deliver 5 photos of the in…"
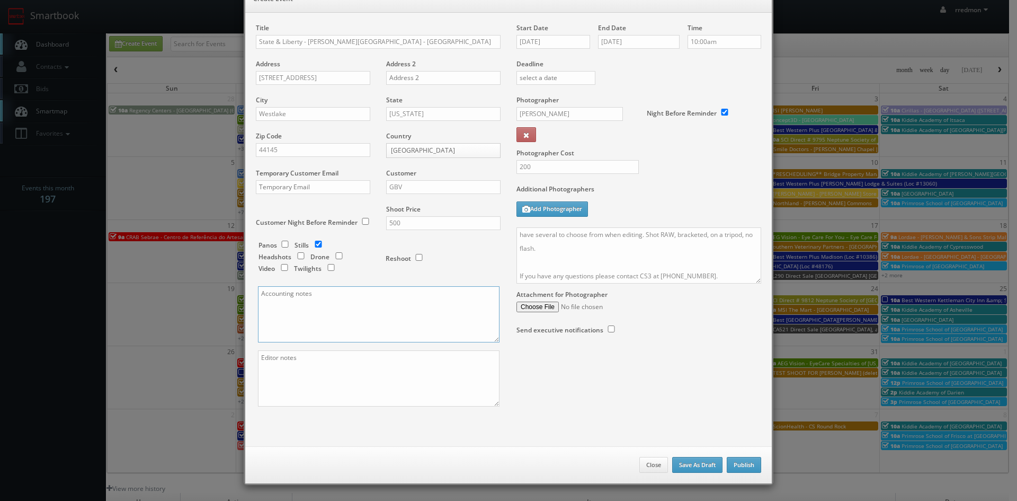
click at [316, 303] on textarea at bounding box center [379, 314] width 242 height 56
paste textarea "Invoice goes to [EMAIL_ADDRESS][DOMAIN_NAME] and [EMAIL_ADDRESS][DOMAIN_NAME]"
click at [258, 309] on textarea "Invoice goes to [EMAIL_ADDRESS][DOMAIN_NAME] and [EMAIL_ADDRESS][DOMAIN_NAME]" at bounding box center [379, 314] width 242 height 56
type textarea "Invoice goes to [EMAIL_ADDRESS][DOMAIN_NAME] and [EMAIL_ADDRESS][DOMAIN_NAME]"
click at [311, 370] on textarea at bounding box center [379, 378] width 242 height 56
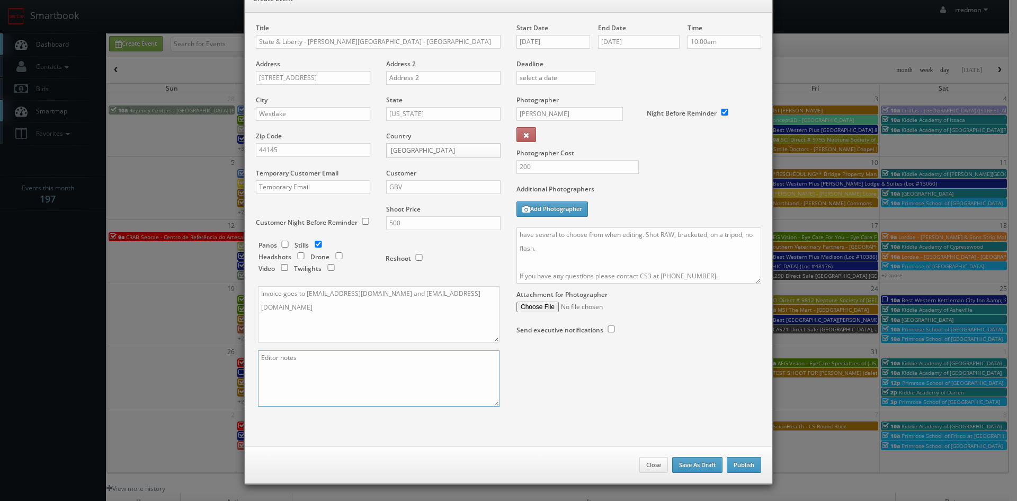
paste textarea "They would like 2 exterior photos (1 face on and 1 angled) and 3 interior photo…"
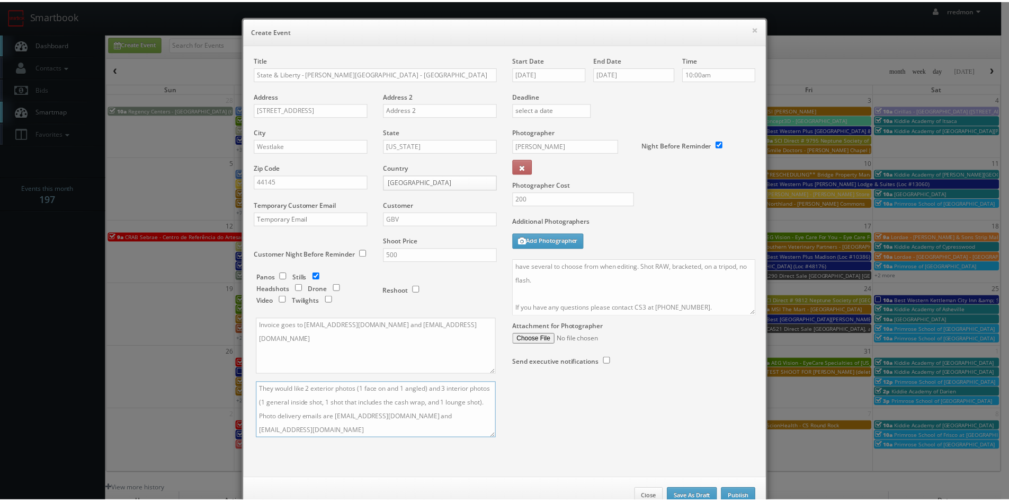
scroll to position [32, 0]
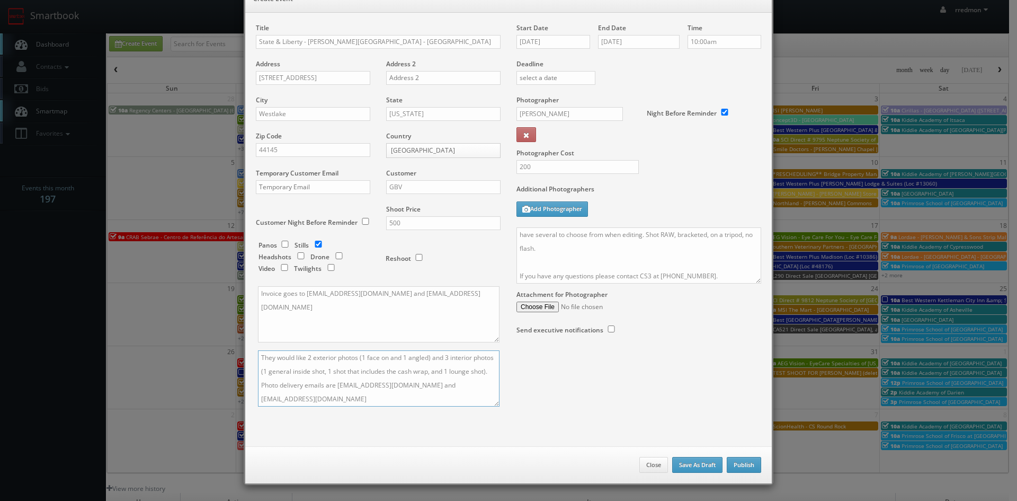
type textarea "They would like 2 exterior photos (1 face on and 1 angled) and 3 interior photo…"
click at [744, 463] on button "Publish" at bounding box center [744, 465] width 34 height 16
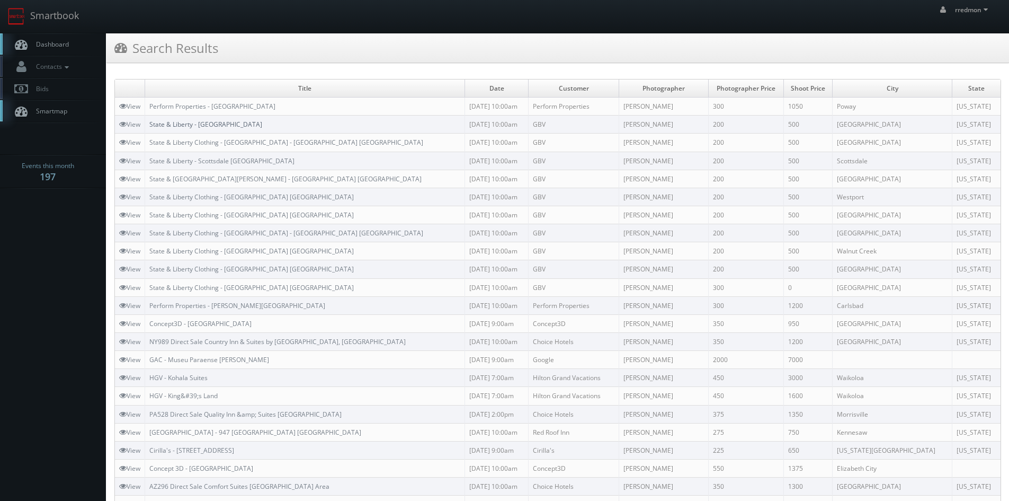
click at [207, 124] on link "State & Liberty - [GEOGRAPHIC_DATA]" at bounding box center [205, 124] width 113 height 9
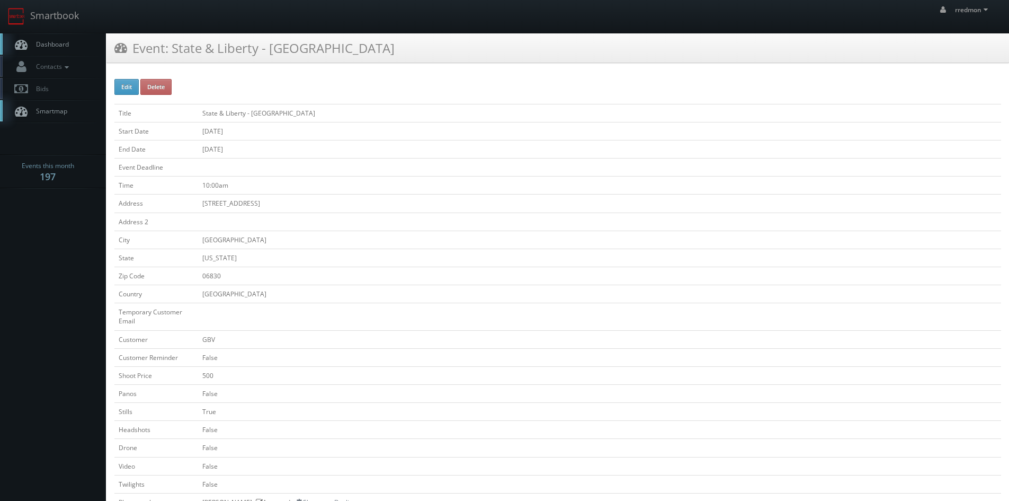
scroll to position [318, 0]
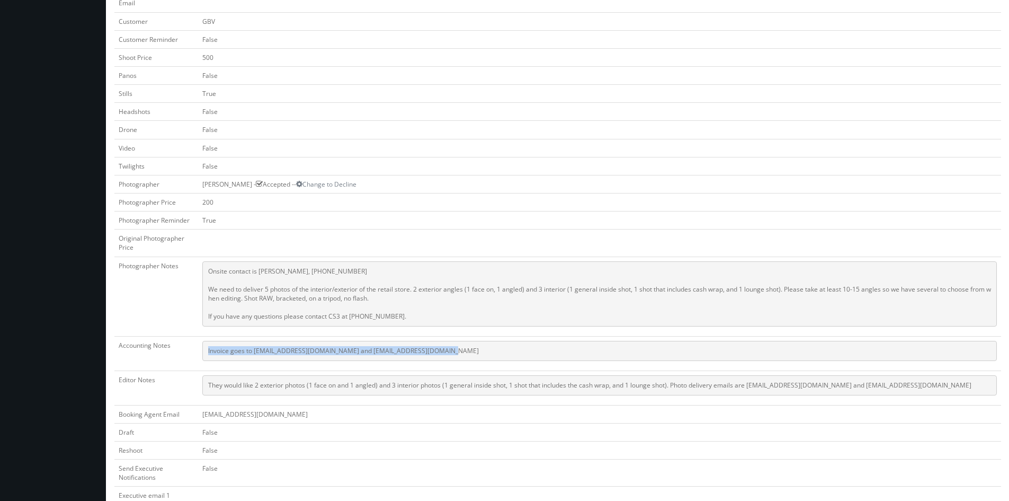
drag, startPoint x: 441, startPoint y: 349, endPoint x: 208, endPoint y: 356, distance: 233.2
click at [208, 356] on pre "Invoice goes to [EMAIL_ADDRESS][DOMAIN_NAME] and [EMAIL_ADDRESS][DOMAIN_NAME]" at bounding box center [599, 351] width 795 height 20
copy pre "Invoice goes to [EMAIL_ADDRESS][DOMAIN_NAME] and [EMAIL_ADDRESS][DOMAIN_NAME]"
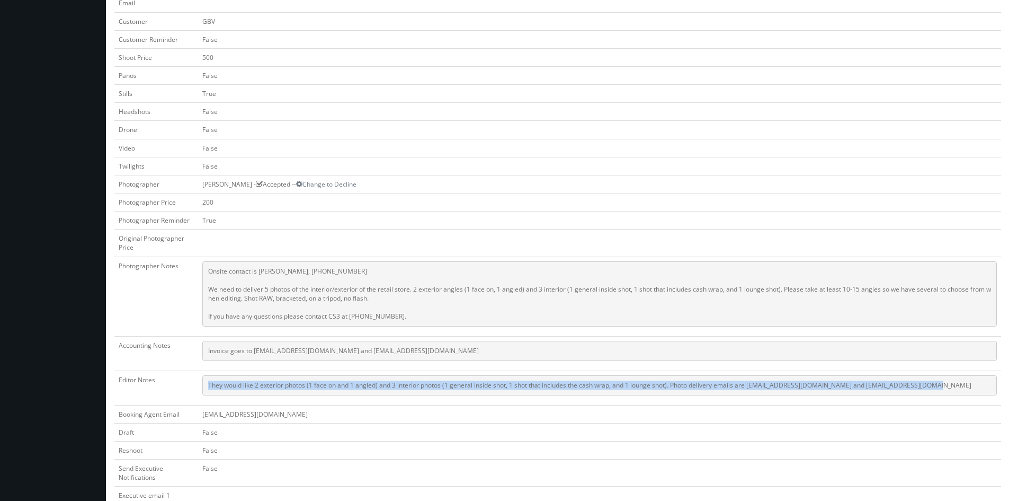
drag, startPoint x: 943, startPoint y: 385, endPoint x: 209, endPoint y: 383, distance: 733.9
click at [209, 383] on pre "They would like 2 exterior photos (1 face on and 1 angled) and 3 interior photo…" at bounding box center [599, 385] width 795 height 20
copy pre "They would like 2 exterior photos (1 face on and 1 angled) and 3 interior photo…"
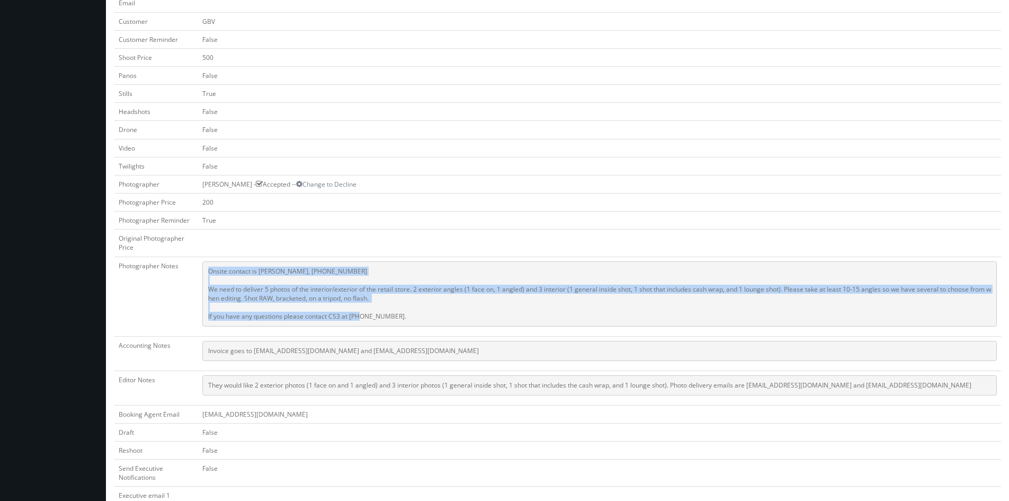
drag, startPoint x: 410, startPoint y: 317, endPoint x: 207, endPoint y: 273, distance: 207.8
click at [207, 273] on pre "Onsite contact is [PERSON_NAME], [PHONE_NUMBER] We need to deliver 5 photos of …" at bounding box center [599, 293] width 795 height 65
copy pre "Onsite contact is [PERSON_NAME], [PHONE_NUMBER] We need to deliver 5 photos of …"
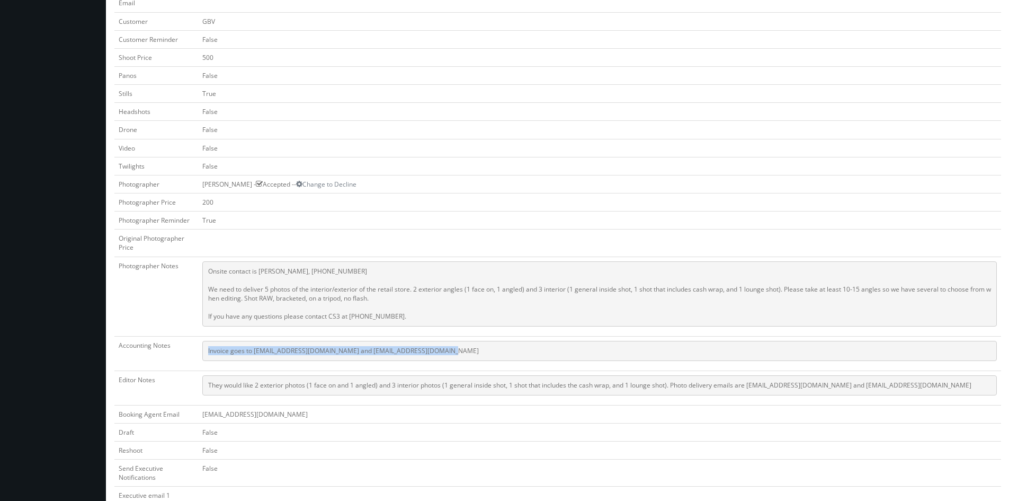
drag, startPoint x: 433, startPoint y: 350, endPoint x: 206, endPoint y: 353, distance: 227.3
click at [206, 353] on pre "Invoice goes to [EMAIL_ADDRESS][DOMAIN_NAME] and [EMAIL_ADDRESS][DOMAIN_NAME]" at bounding box center [599, 351] width 795 height 20
copy pre "Invoice goes to [EMAIL_ADDRESS][DOMAIN_NAME] and [EMAIL_ADDRESS][DOMAIN_NAME]"
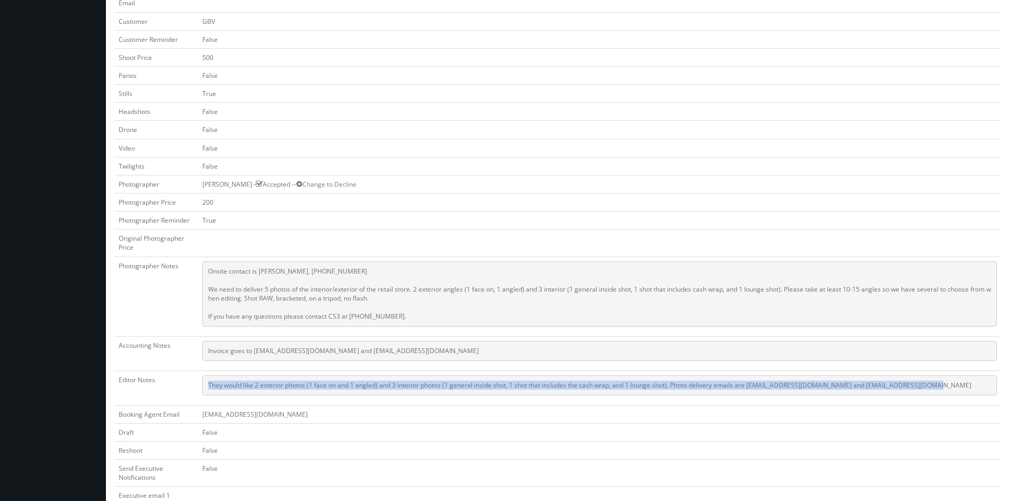
drag, startPoint x: 925, startPoint y: 386, endPoint x: 210, endPoint y: 387, distance: 715.3
click at [210, 387] on pre "They would like 2 exterior photos (1 face on and 1 angled) and 3 interior photo…" at bounding box center [599, 385] width 795 height 20
copy pre "They would like 2 exterior photos (1 face on and 1 angled) and 3 interior photo…"
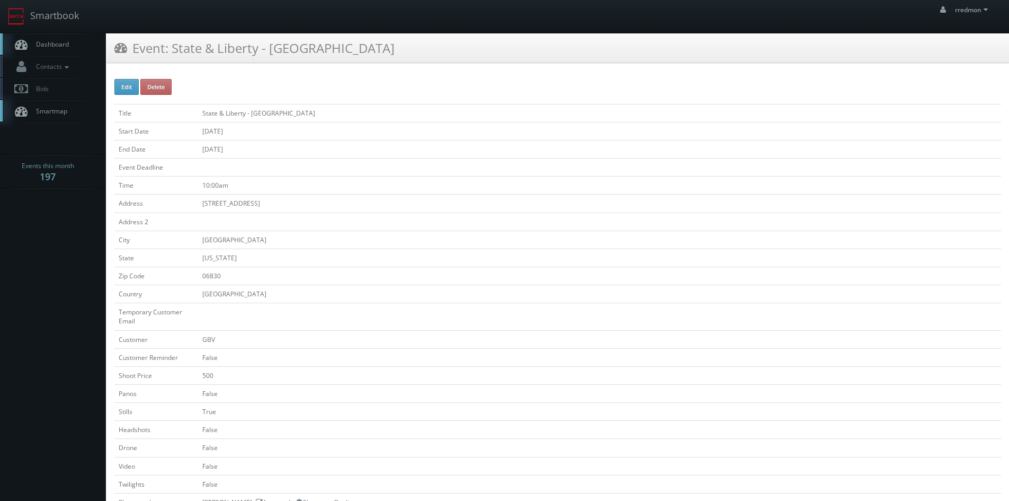
scroll to position [265, 0]
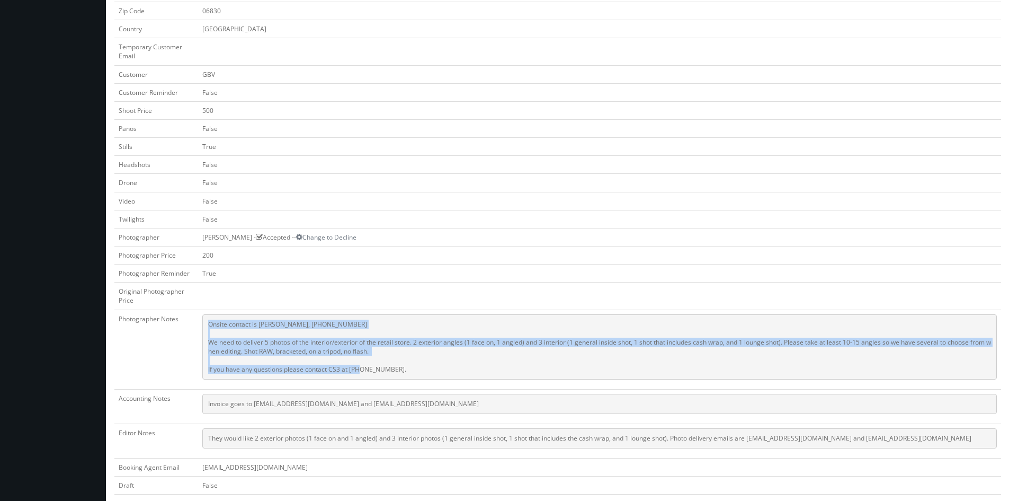
drag, startPoint x: 379, startPoint y: 367, endPoint x: 195, endPoint y: 320, distance: 190.5
click at [195, 320] on tr "Photographer Notes Onsite contact is [PERSON_NAME], [PHONE_NUMBER] We need to d…" at bounding box center [557, 348] width 887 height 79
copy tr "Onsite contact is [PERSON_NAME], [PHONE_NUMBER] We need to deliver 5 photos of …"
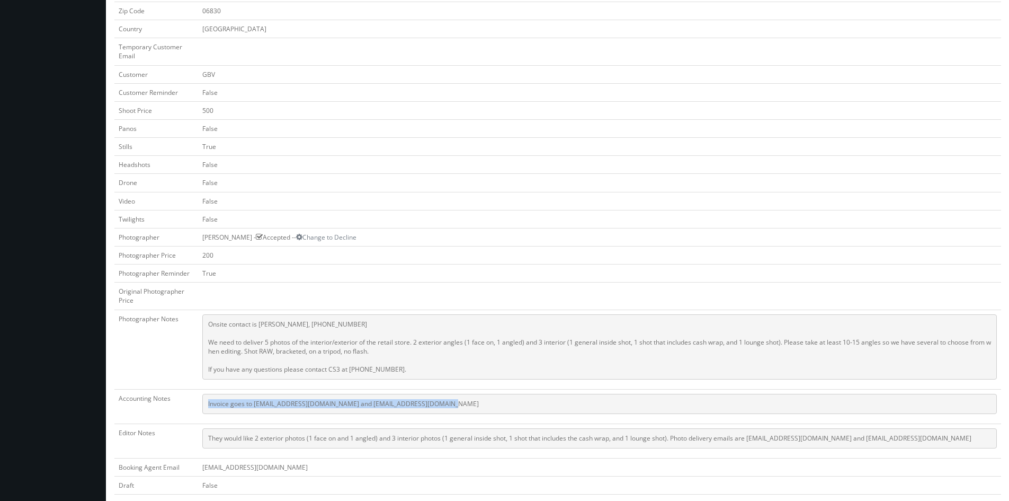
drag, startPoint x: 441, startPoint y: 403, endPoint x: 193, endPoint y: 410, distance: 248.6
click at [193, 410] on tr "Accounting Notes Invoice goes to [EMAIL_ADDRESS][DOMAIN_NAME] and [EMAIL_ADDRES…" at bounding box center [557, 406] width 887 height 34
copy tr "Invoice goes to [EMAIL_ADDRESS][DOMAIN_NAME] and [EMAIL_ADDRESS][DOMAIN_NAME]"
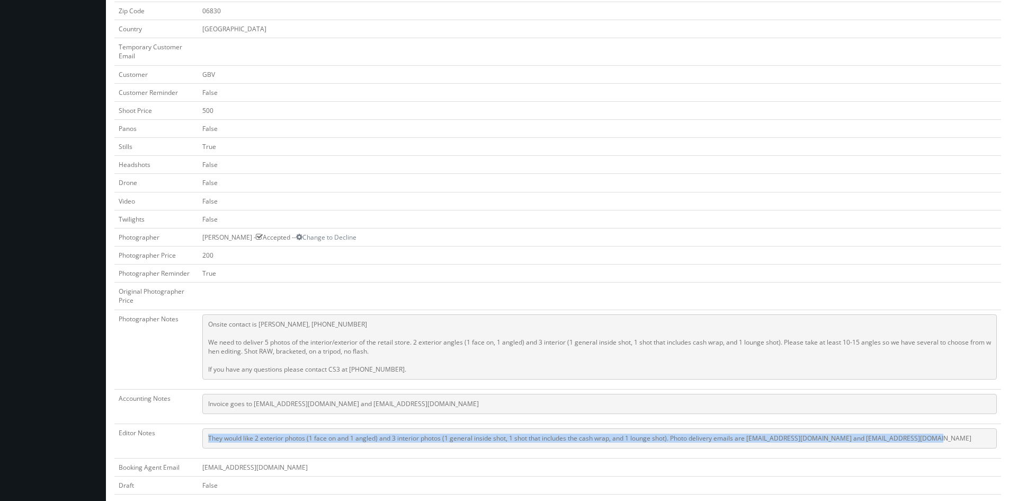
drag, startPoint x: 932, startPoint y: 439, endPoint x: 209, endPoint y: 443, distance: 722.7
click at [209, 443] on pre "They would like 2 exterior photos (1 face on and 1 angled) and 3 interior photo…" at bounding box center [599, 438] width 795 height 20
copy pre "They would like 2 exterior photos (1 face on and 1 angled) and 3 interior photo…"
